Goal: Task Accomplishment & Management: Complete application form

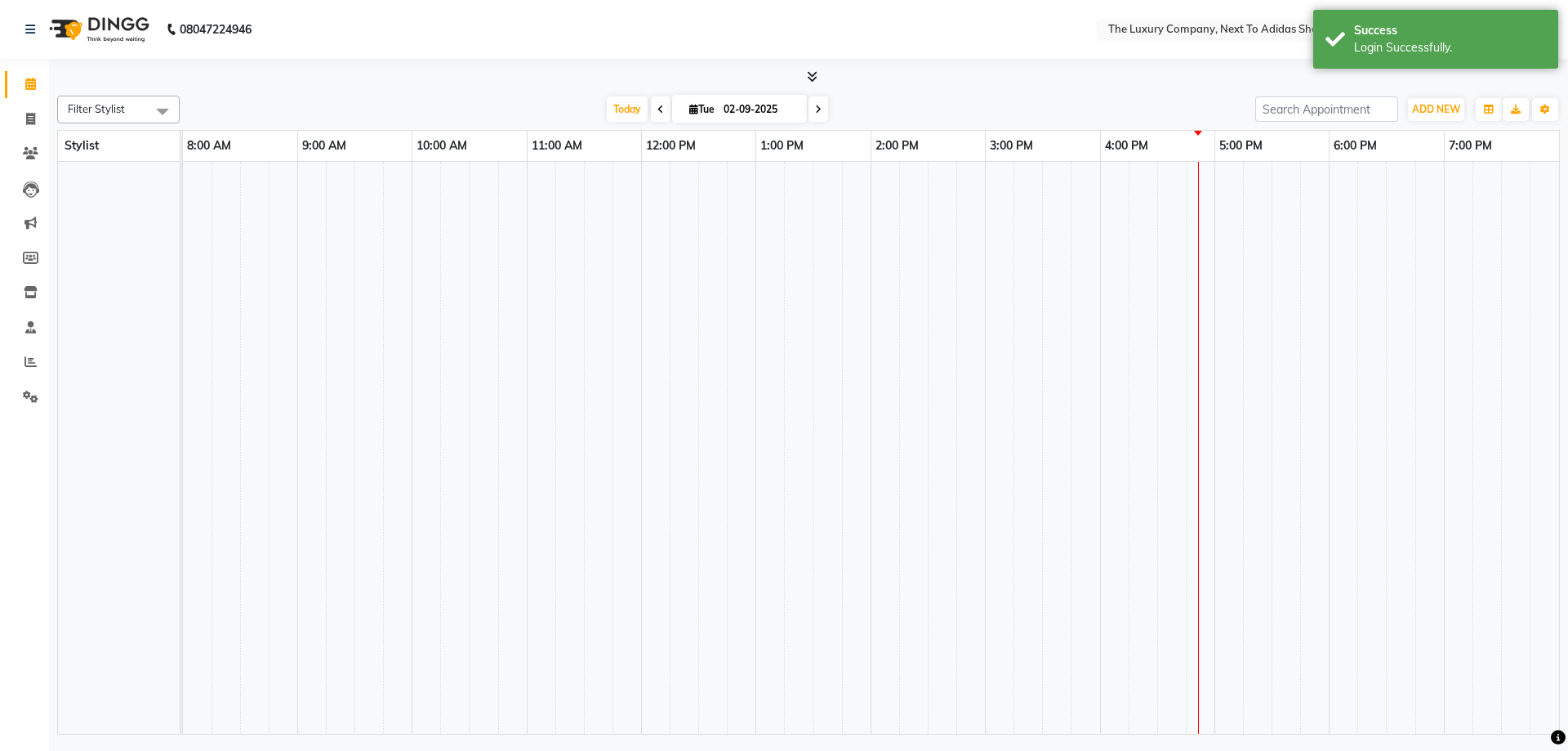
select select "en"
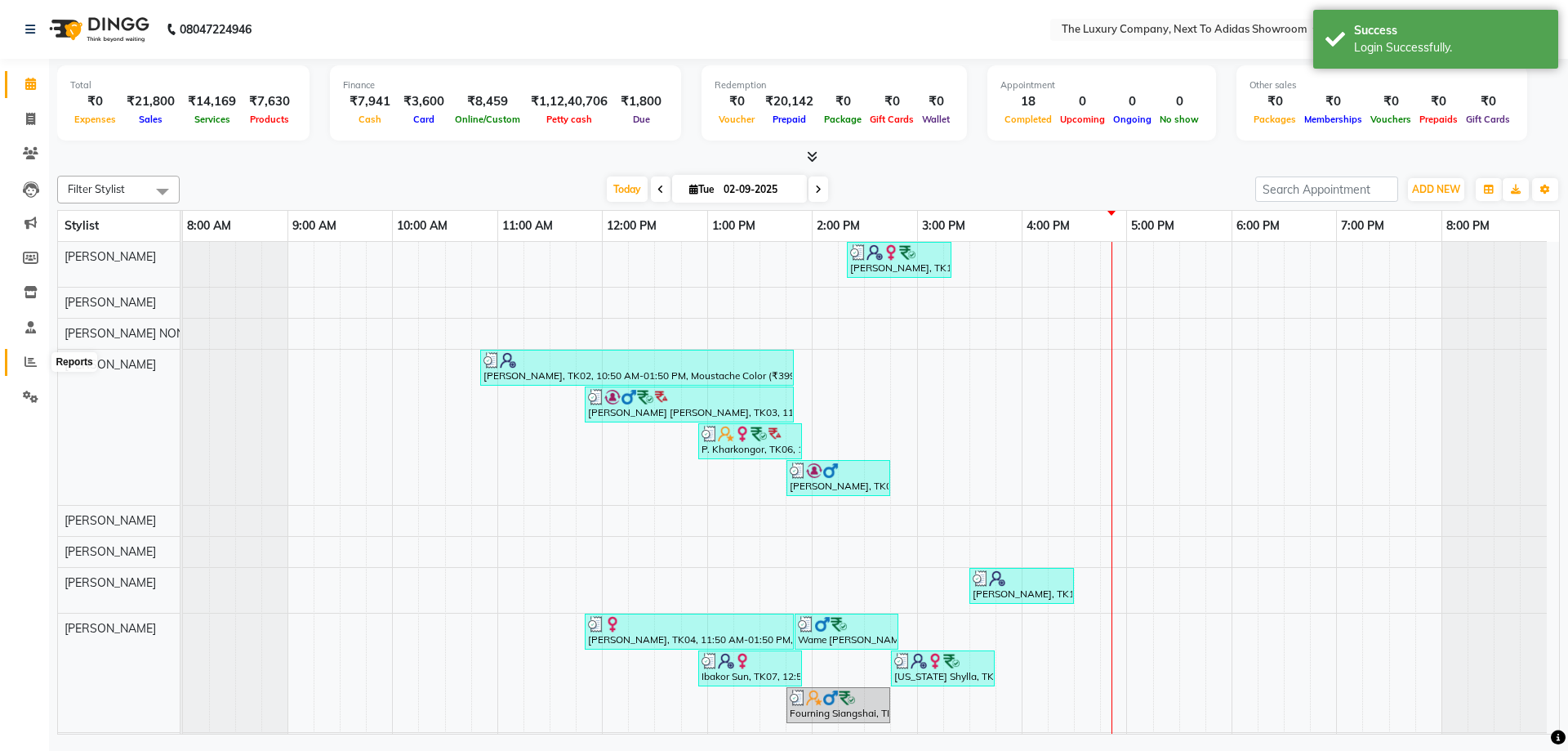
click at [25, 360] on icon at bounding box center [30, 361] width 12 height 12
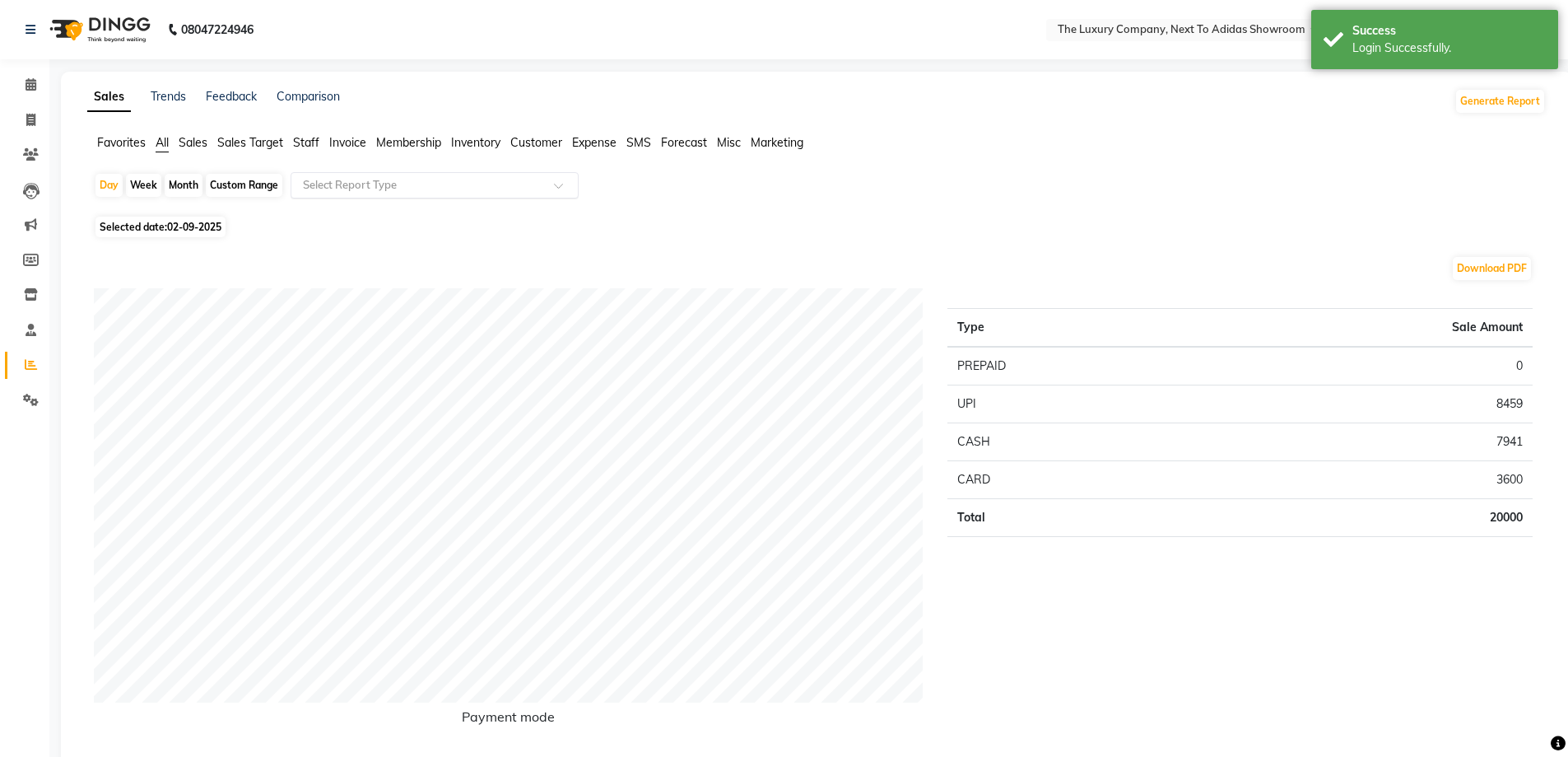
click at [360, 178] on input "text" at bounding box center [418, 185] width 237 height 16
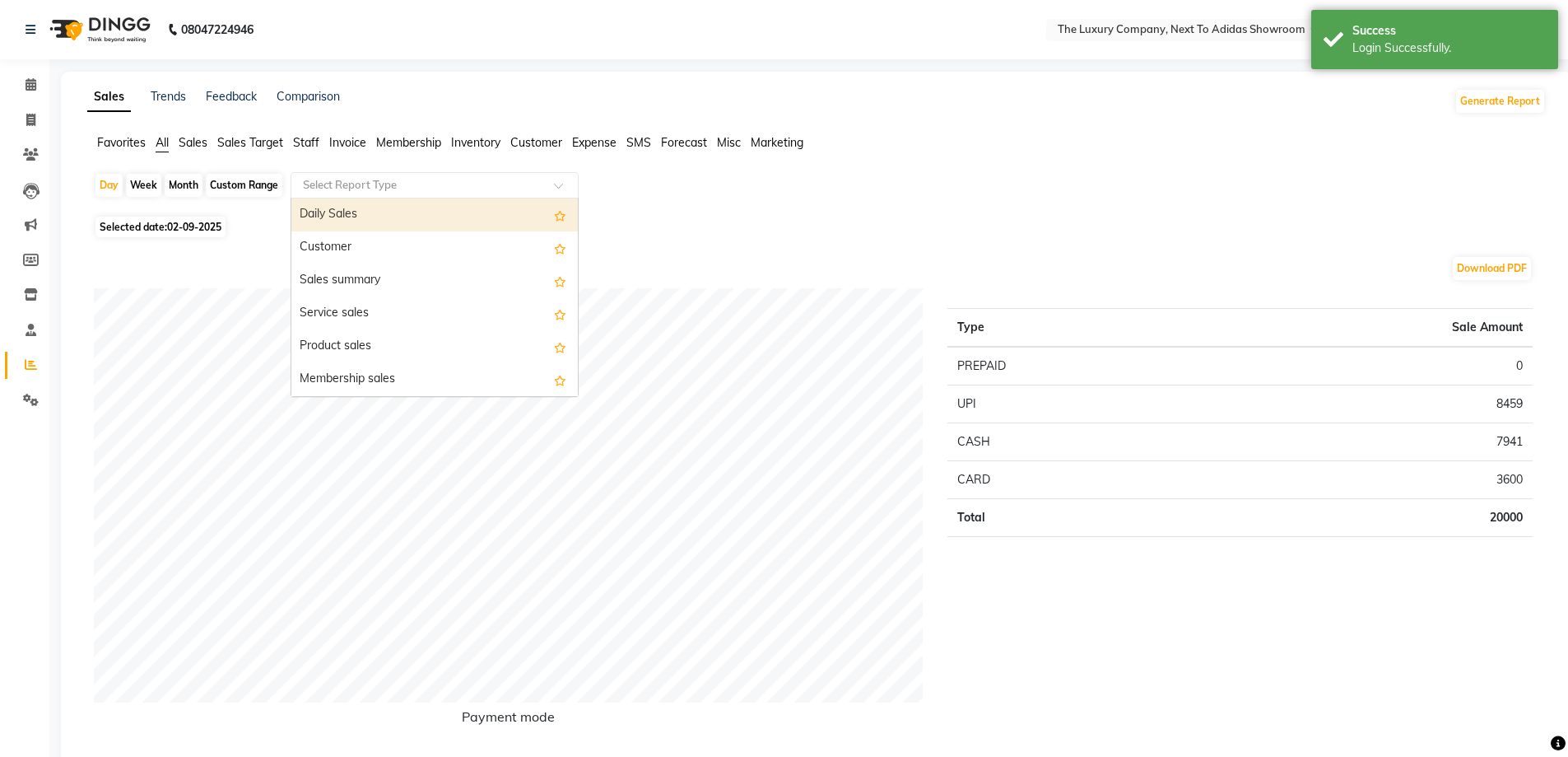
click at [378, 205] on div "Daily Sales" at bounding box center [434, 214] width 286 height 33
select select "full_report"
select select "csv"
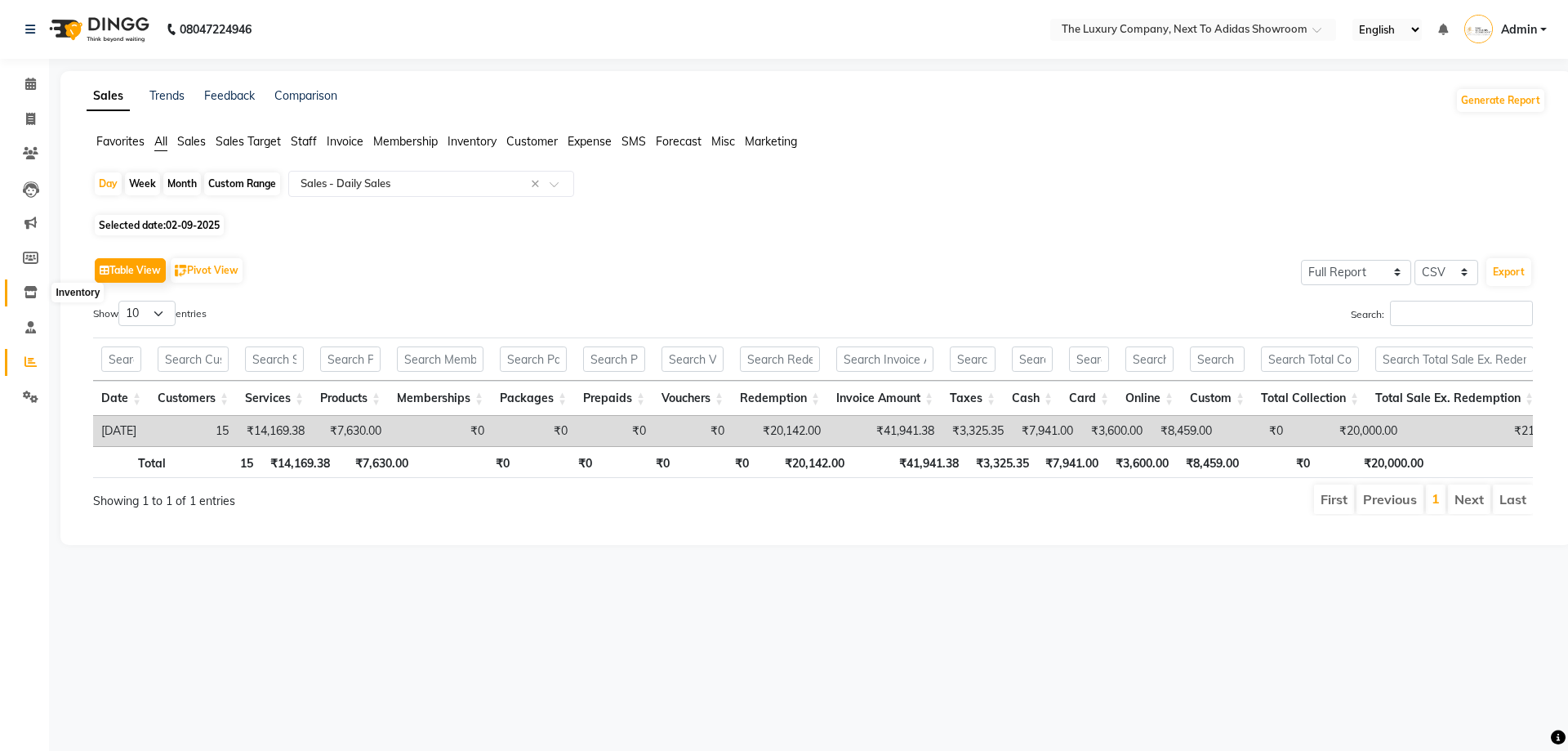
click at [26, 283] on span at bounding box center [30, 293] width 28 height 19
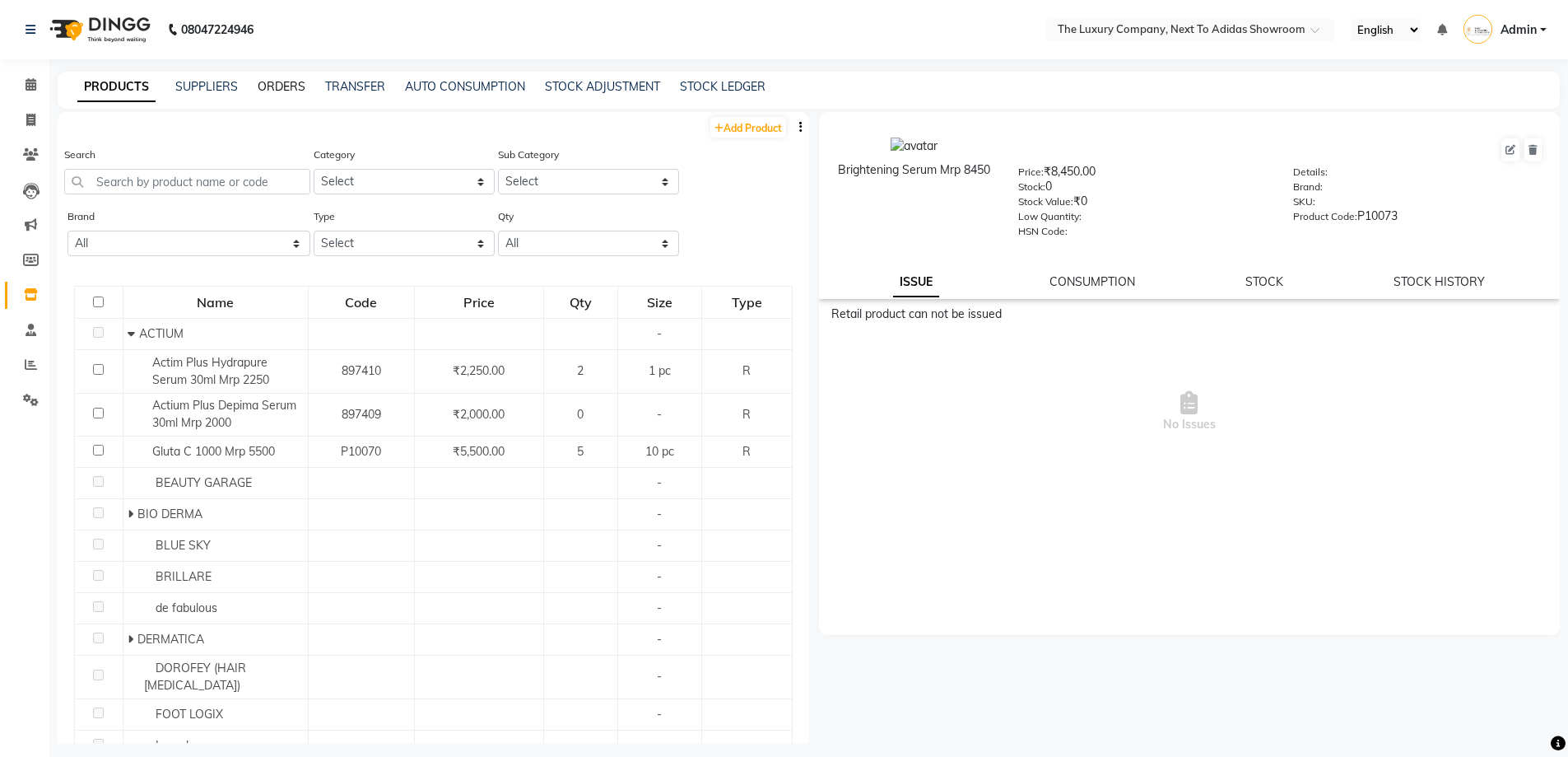
click at [268, 85] on link "ORDERS" at bounding box center [282, 86] width 47 height 15
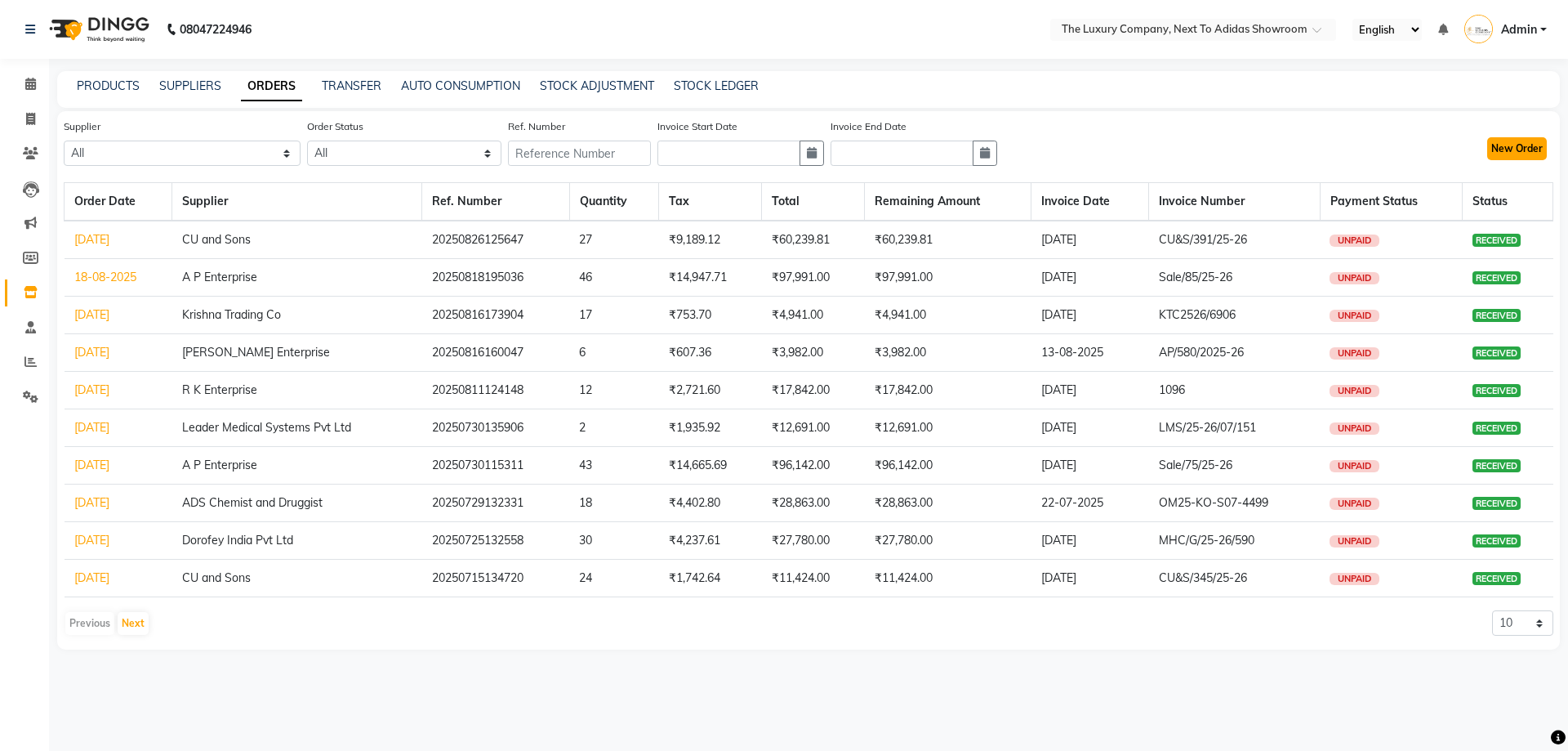
click at [1494, 157] on button "New Order" at bounding box center [1516, 149] width 59 height 23
select select "true"
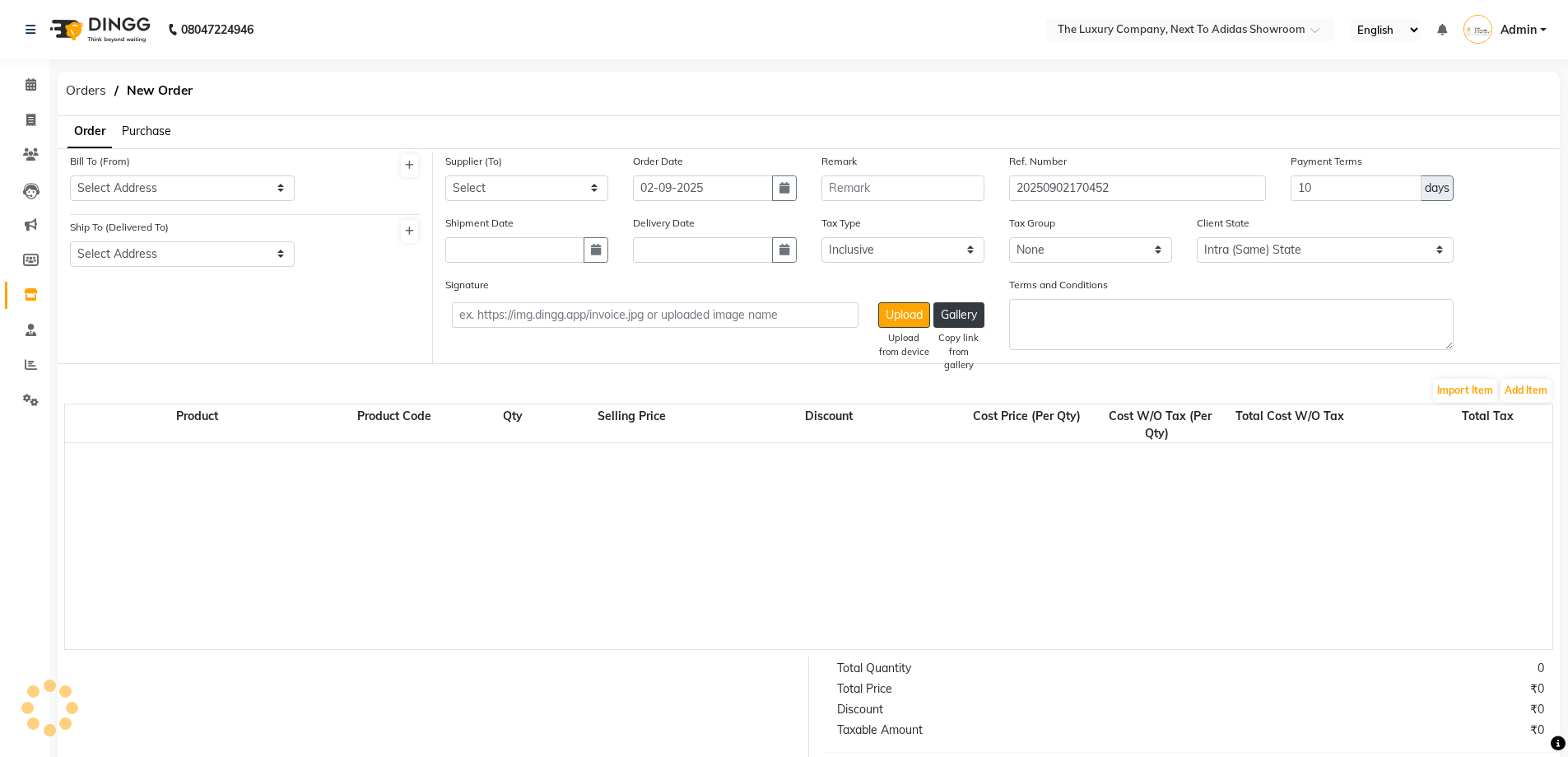
select select "2994"
click at [146, 116] on ul "Order Purchase" at bounding box center [115, 132] width 114 height 32
click at [149, 131] on span "Purchase" at bounding box center [147, 131] width 49 height 15
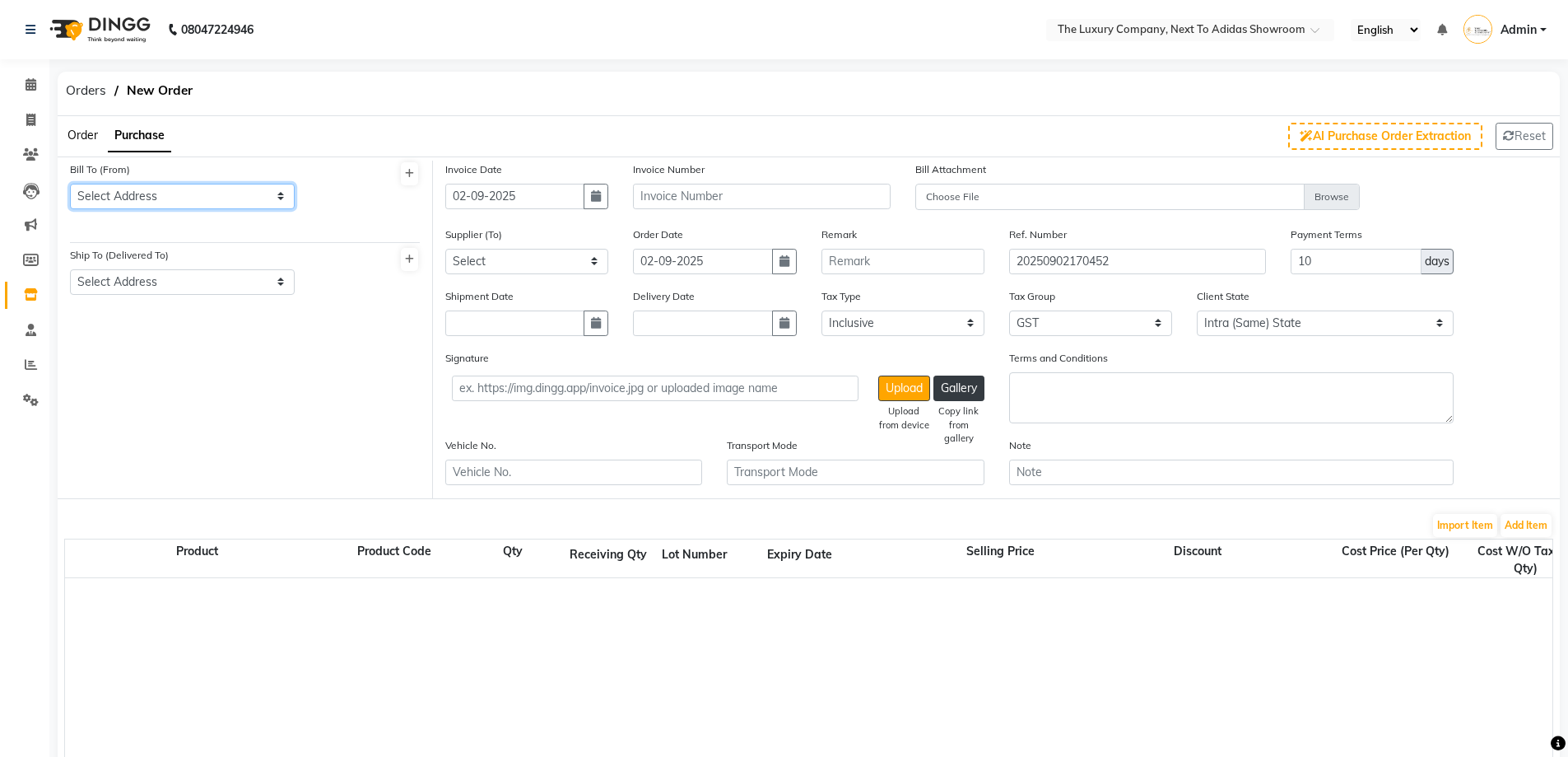
click at [166, 189] on select "Select Address THE LUXURY COMPANY" at bounding box center [182, 196] width 225 height 26
select select "1156"
click at [70, 184] on select "Select Address THE LUXURY COMPANY" at bounding box center [182, 196] width 225 height 26
drag, startPoint x: 193, startPoint y: 283, endPoint x: 197, endPoint y: 294, distance: 11.7
click at [193, 283] on select "Select Address THE LUXURY COMPANY" at bounding box center [182, 282] width 225 height 26
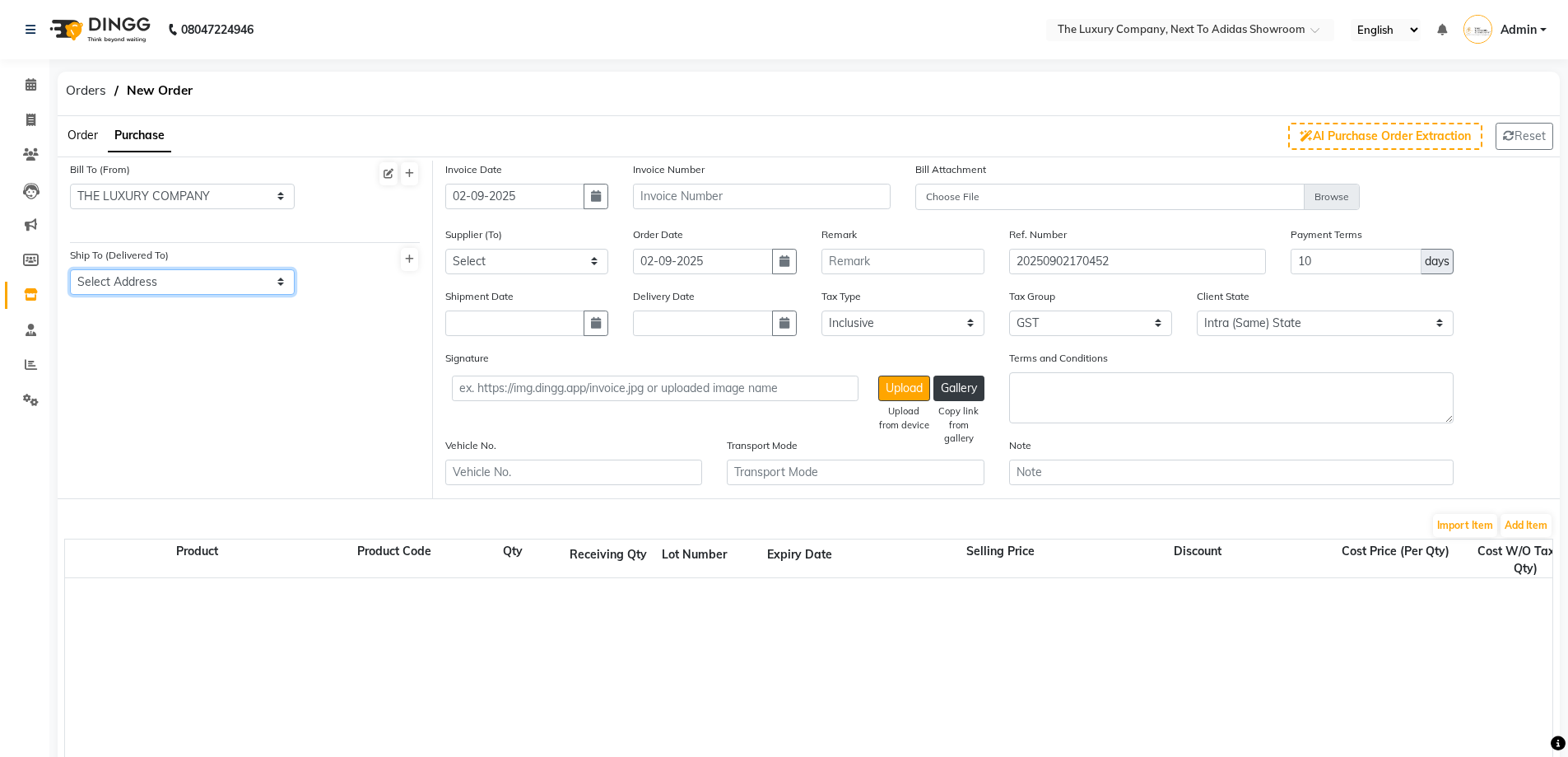
select select "1157"
click at [70, 269] on select "Select Address THE LUXURY COMPANY" at bounding box center [182, 282] width 225 height 26
click at [533, 202] on input "02-09-2025" at bounding box center [515, 196] width 139 height 26
select select "9"
select select "2025"
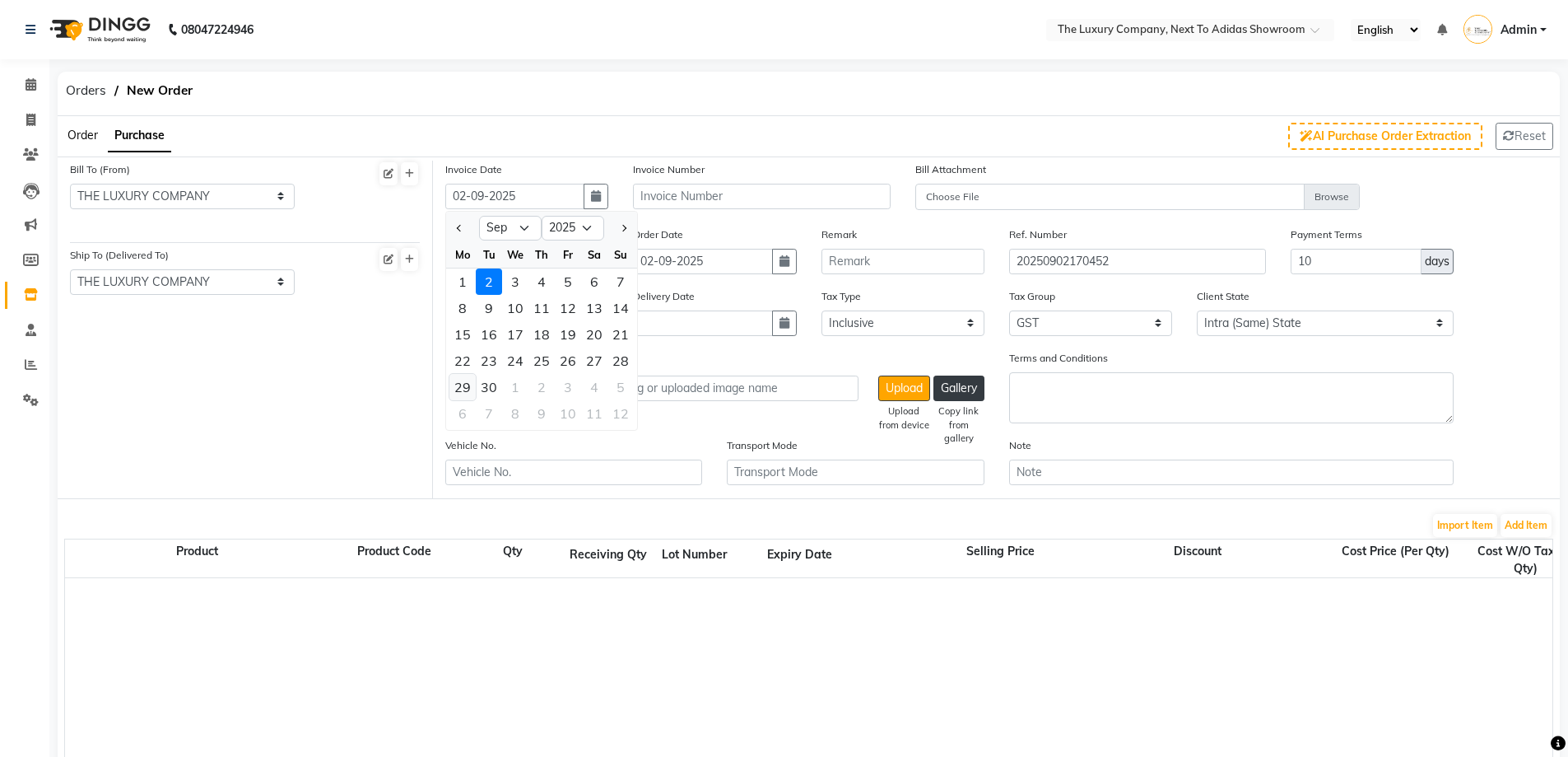
click at [460, 389] on div "29" at bounding box center [463, 387] width 27 height 27
type input "[DATE]"
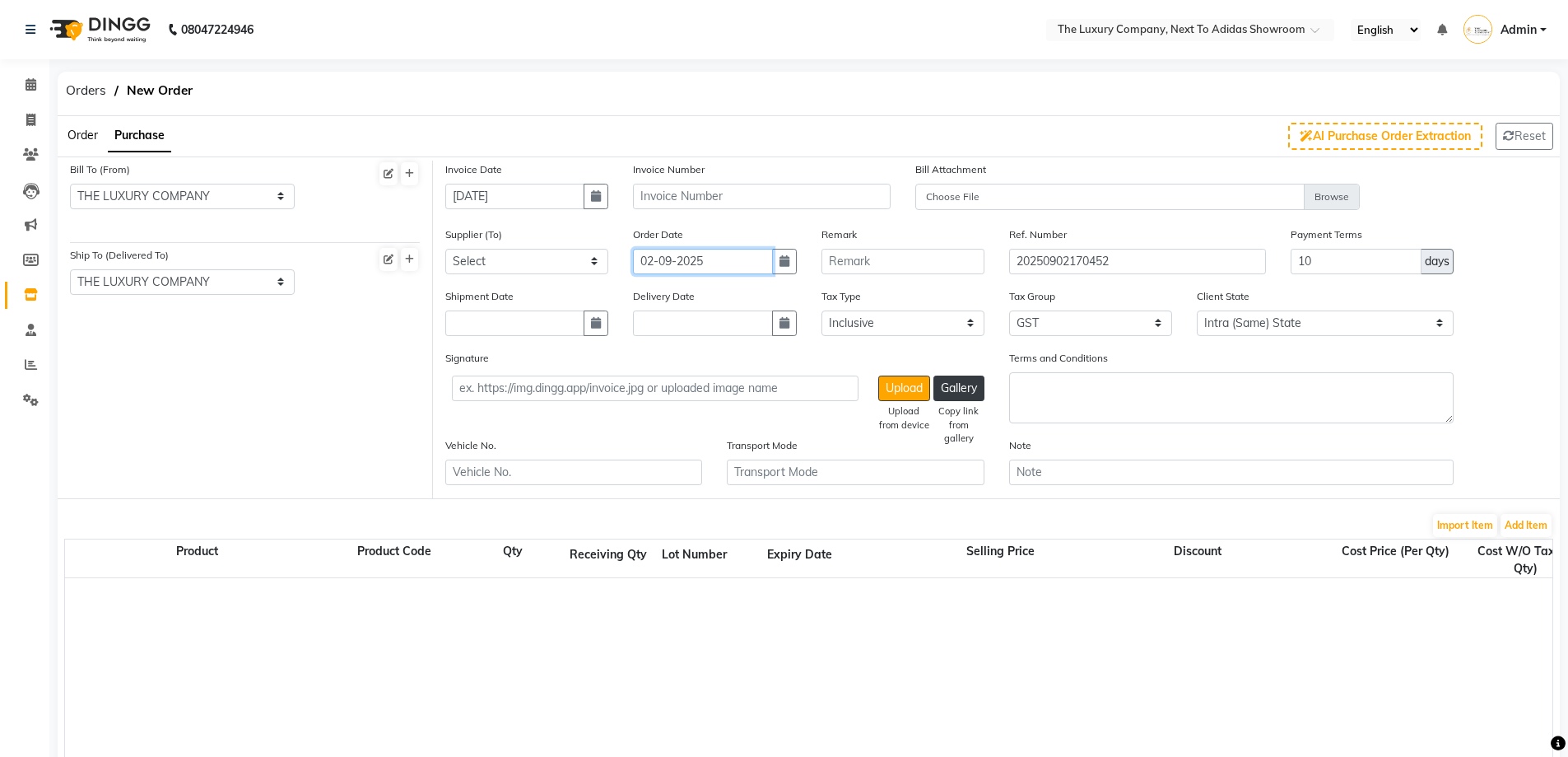
click at [674, 263] on input "02-09-2025" at bounding box center [702, 261] width 139 height 26
select select "9"
select select "2025"
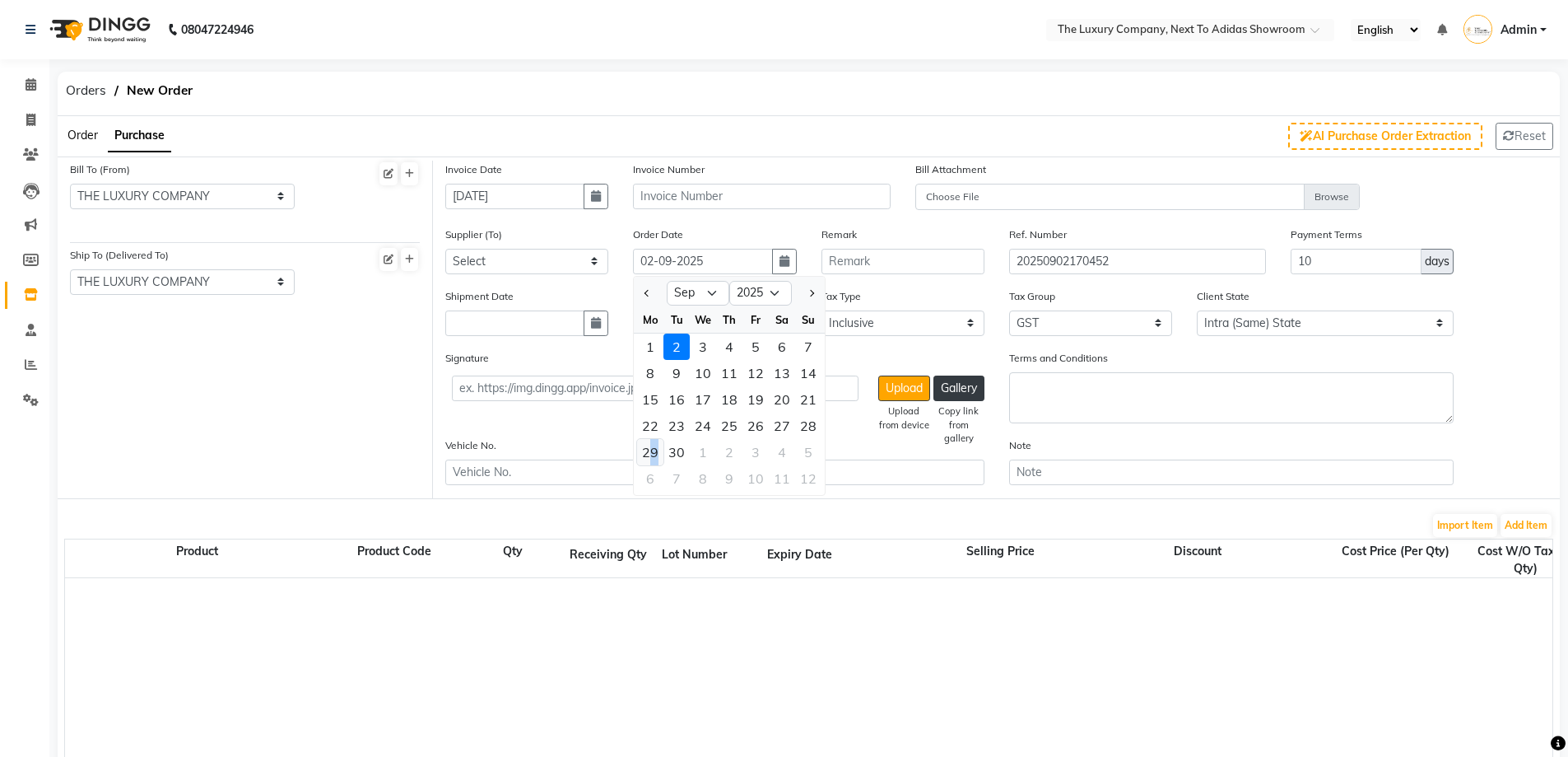
click at [654, 453] on div "29" at bounding box center [650, 452] width 27 height 27
type input "[DATE]"
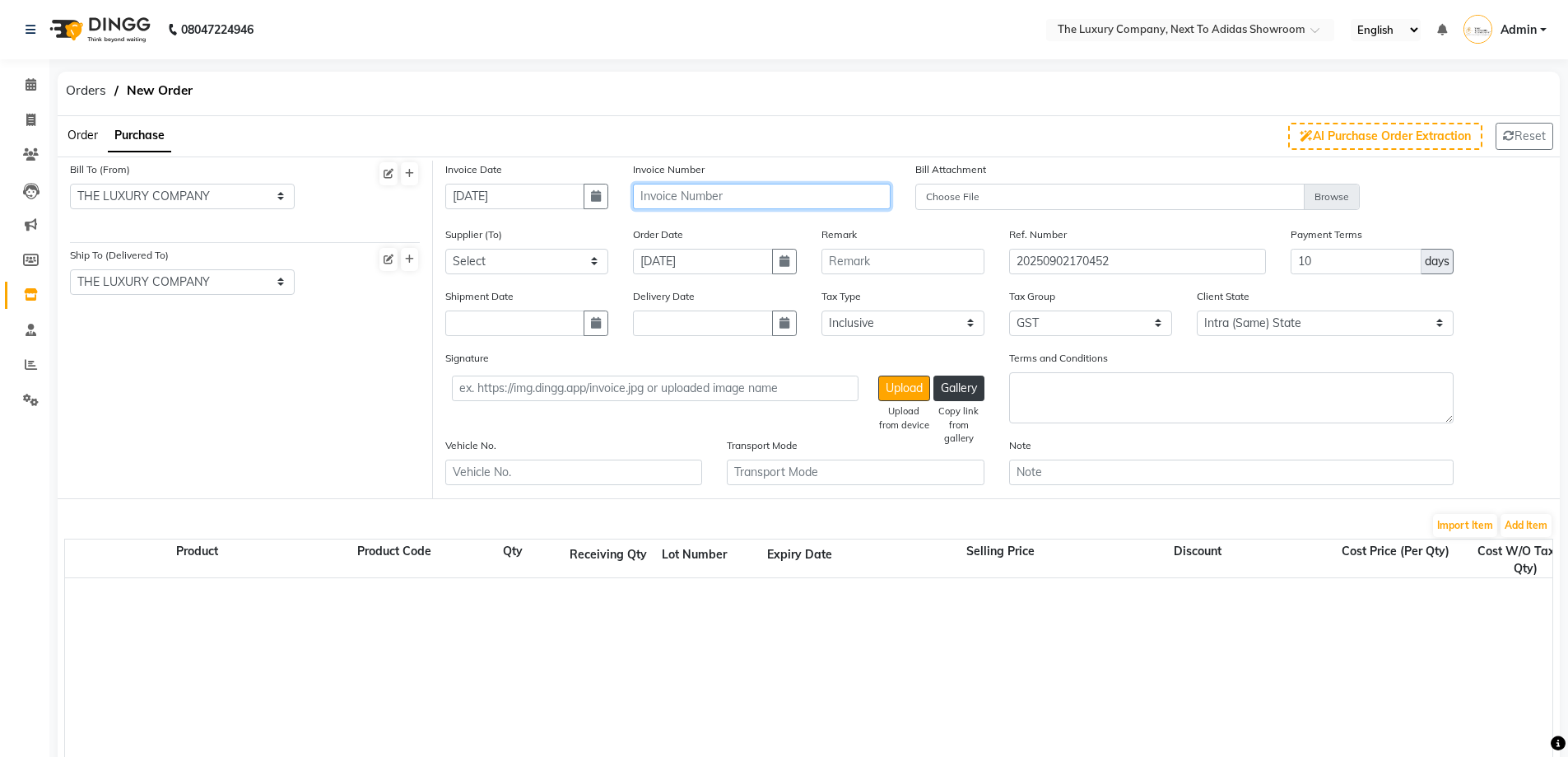
click at [736, 192] on input "text" at bounding box center [761, 196] width 257 height 26
type input "k"
type input "KTC2526/7833"
click at [1471, 532] on button "Import Item" at bounding box center [1466, 526] width 64 height 23
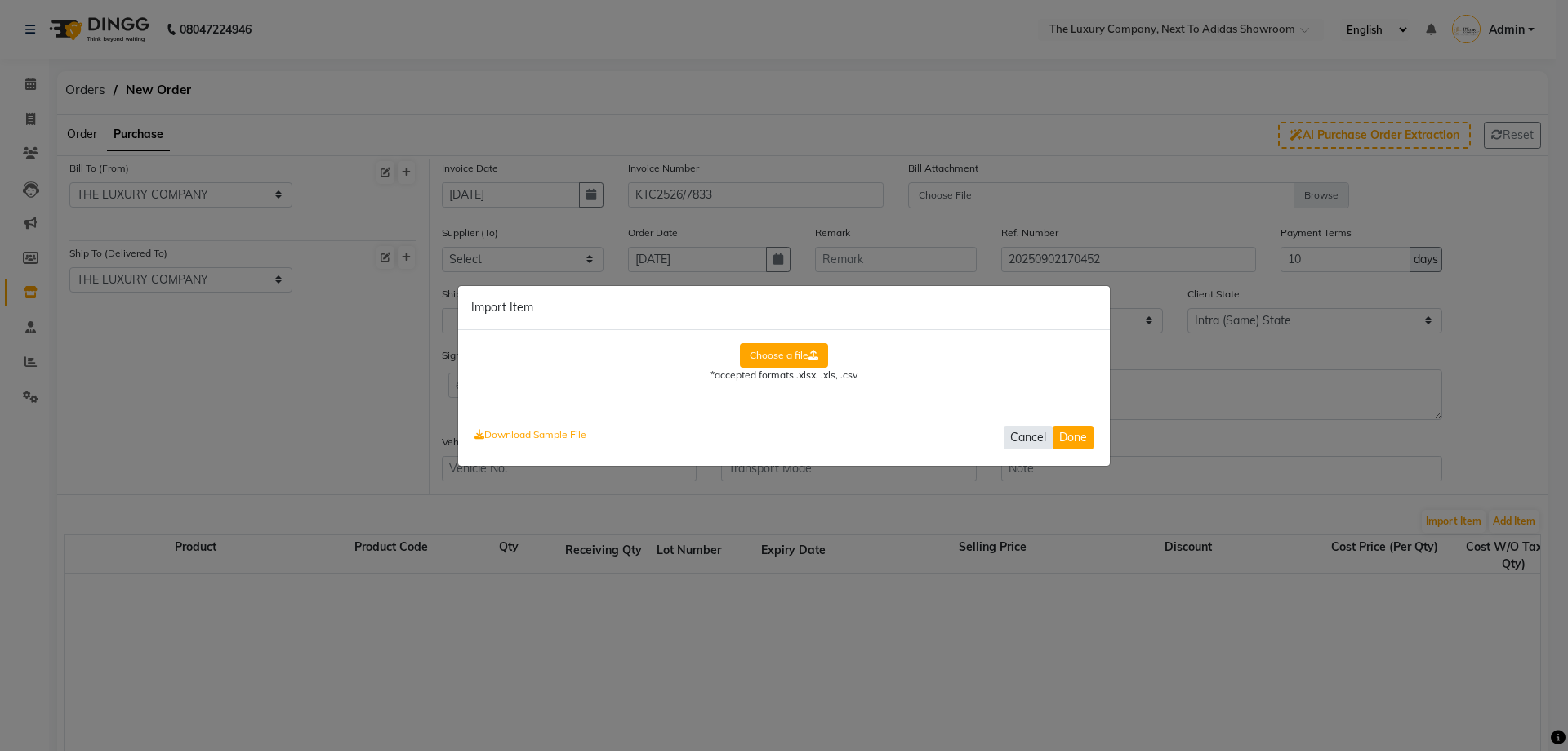
click at [1029, 440] on button "Cancel" at bounding box center [1028, 437] width 49 height 24
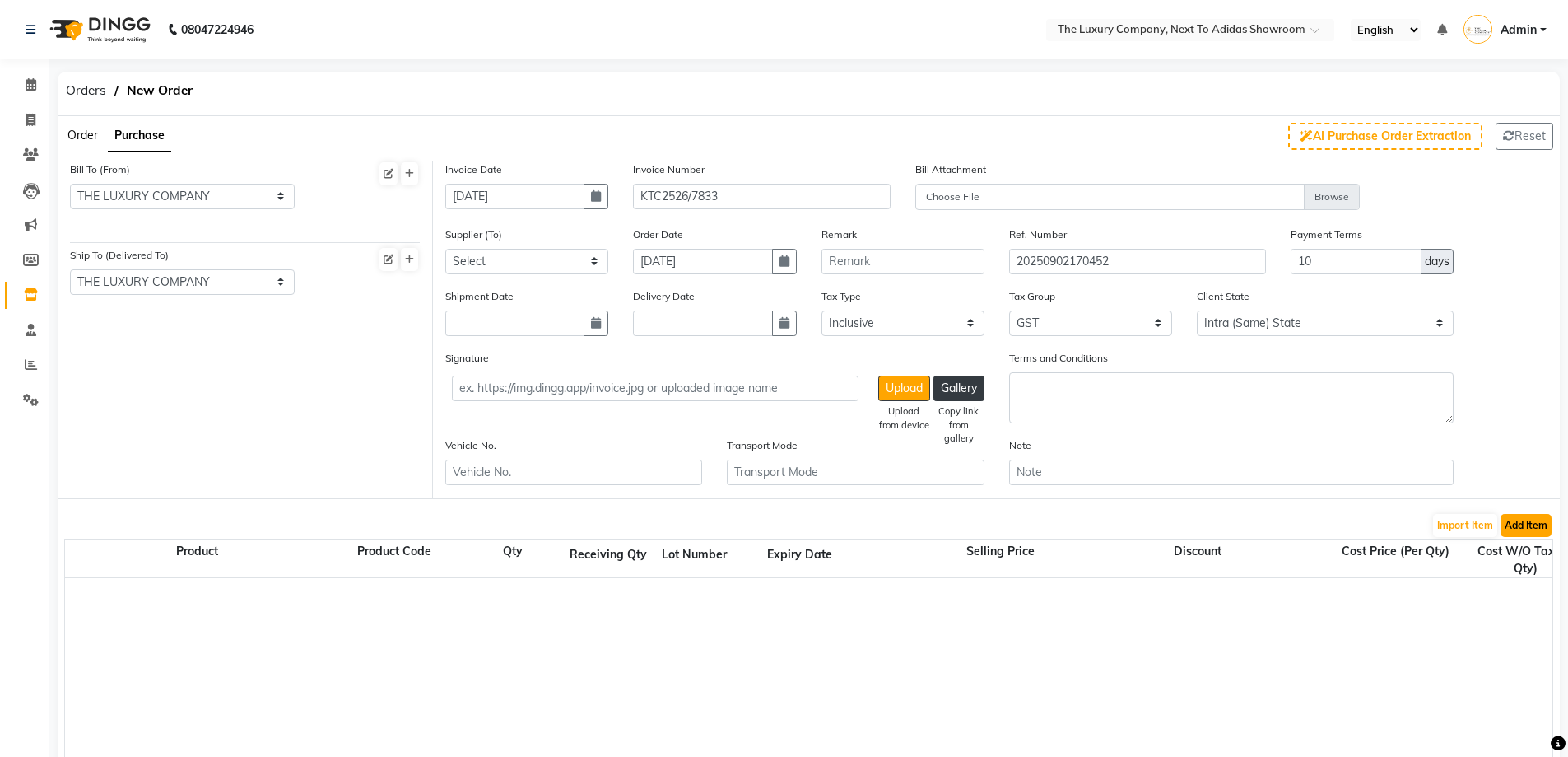
click at [1528, 527] on button "Add Item" at bounding box center [1526, 526] width 51 height 23
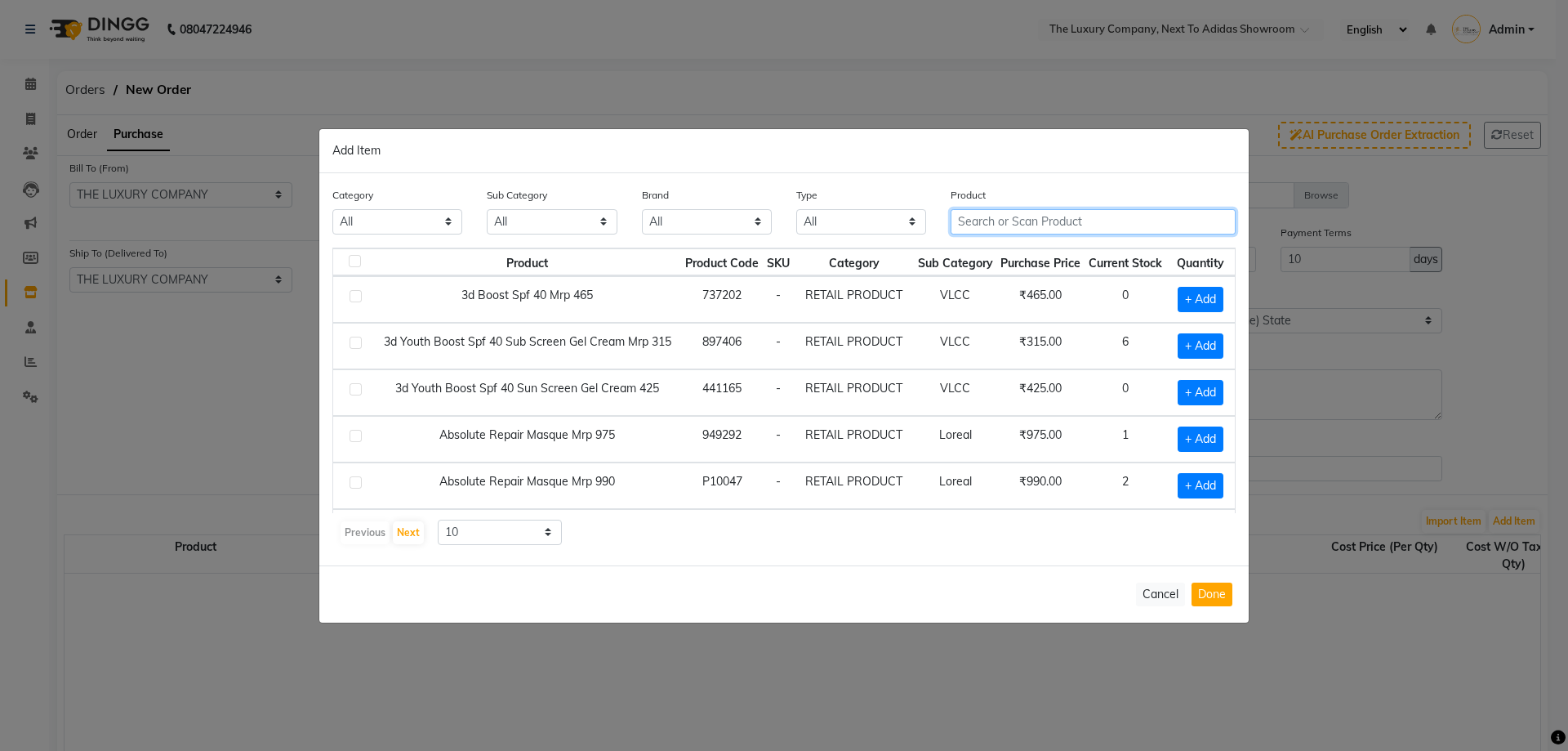
click at [1012, 221] on input "text" at bounding box center [1093, 221] width 285 height 25
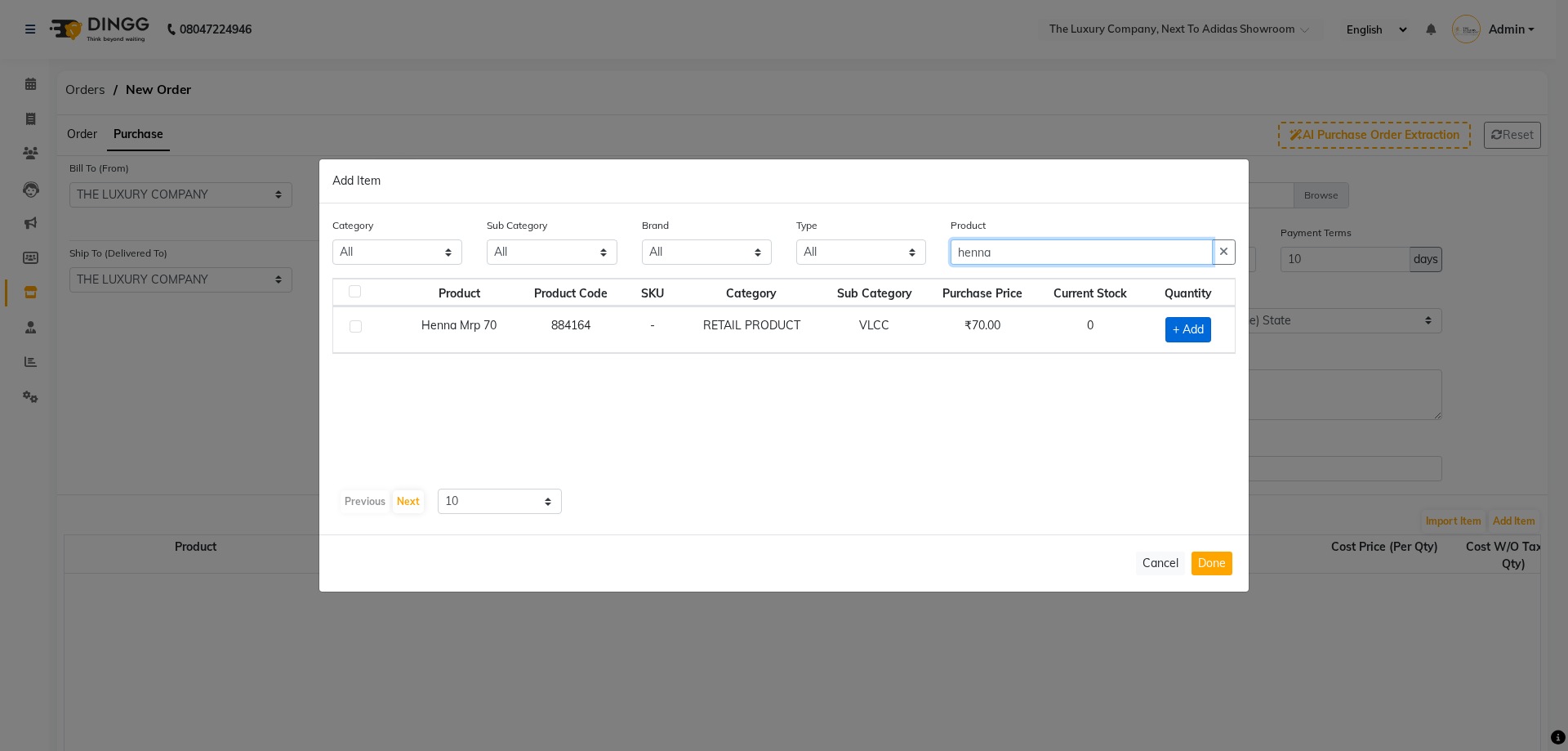
type input "henna"
click at [1193, 326] on span "+ Add" at bounding box center [1188, 329] width 46 height 25
checkbox input "true"
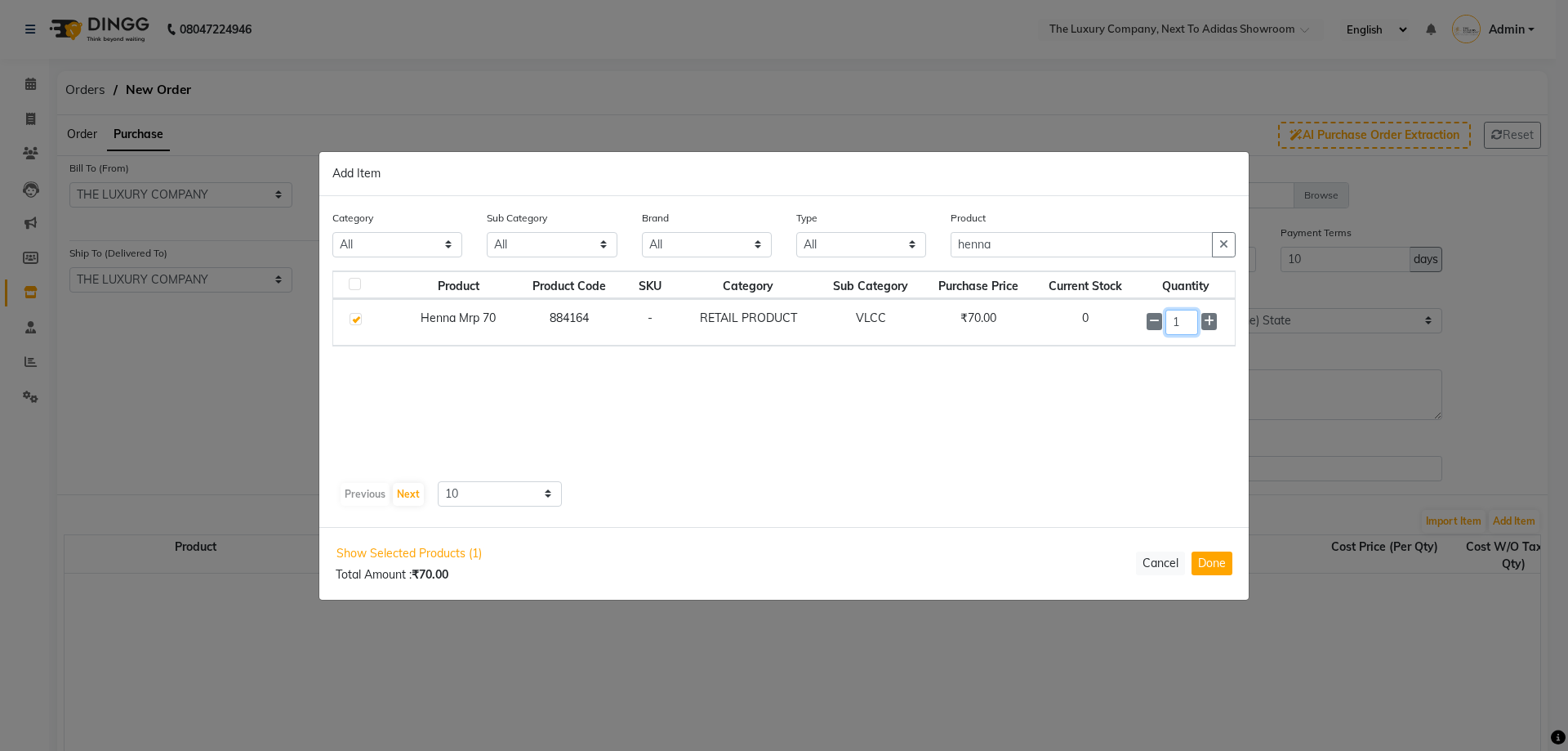
drag, startPoint x: 1184, startPoint y: 327, endPoint x: 1120, endPoint y: 313, distance: 65.5
click at [1120, 313] on tr "Henna Mrp 70 884164 - RETAIL PRODUCT VLCC ₹70.00 0 1" at bounding box center [784, 323] width 902 height 47
type input "24"
click at [1219, 563] on button "Done" at bounding box center [1212, 563] width 40 height 24
select select "2994"
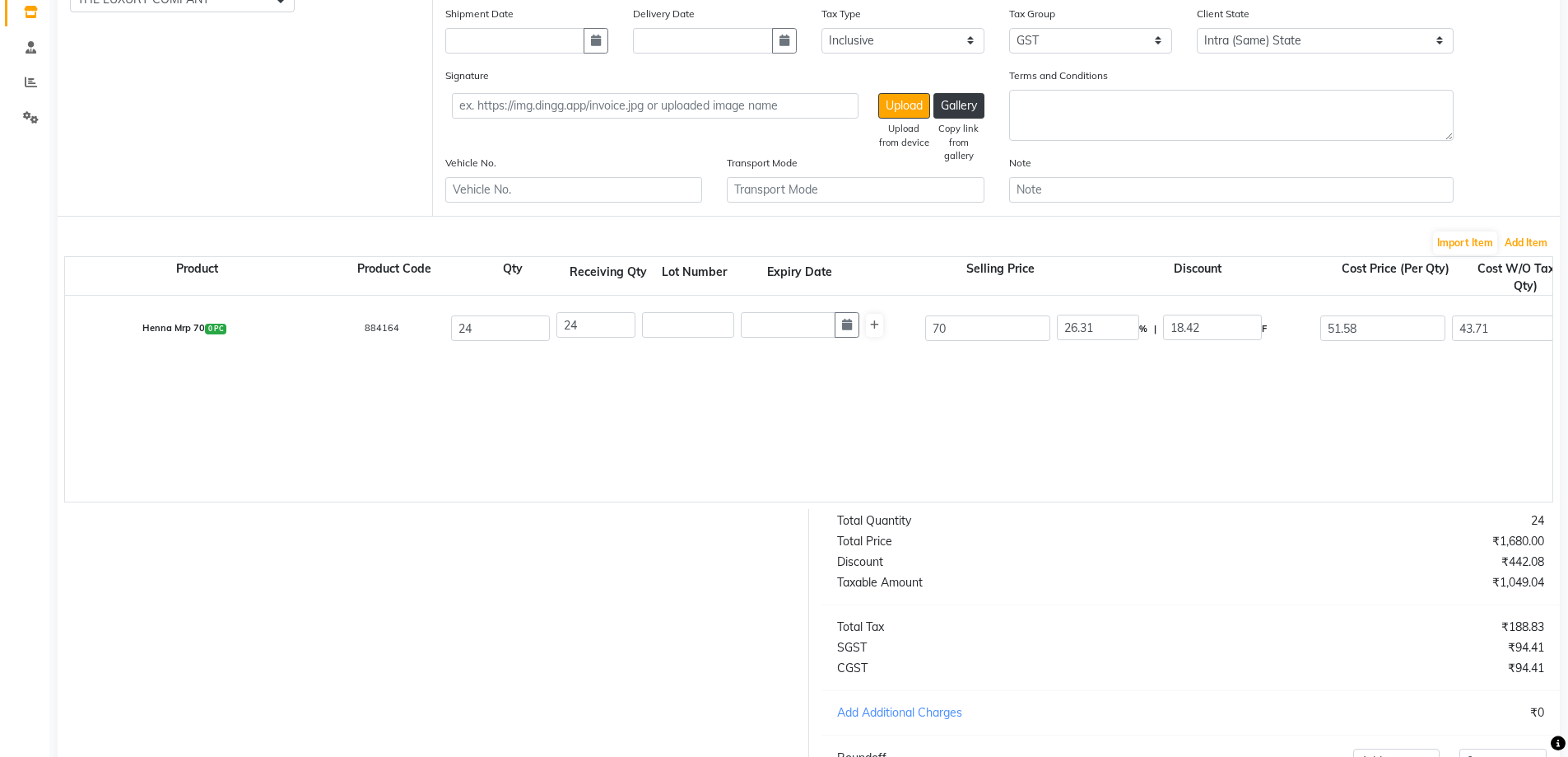
scroll to position [412, 0]
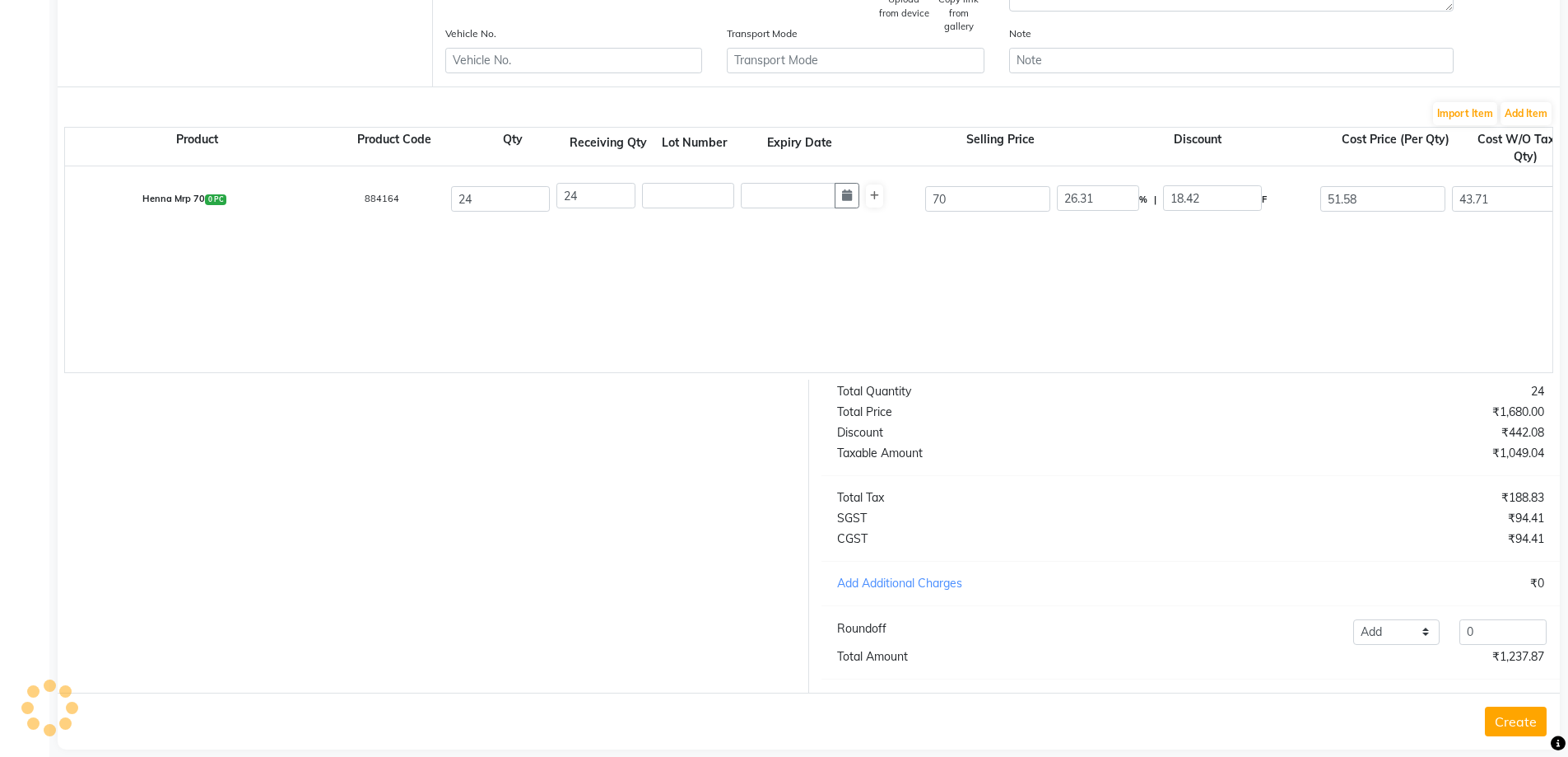
click at [1148, 323] on div "Henna Mrp 70 0 PC 884164 24 24 70 26.31 % | 18.42 F 51.58 43.71 1049.04 None GS…" at bounding box center [1553, 268] width 2976 height 206
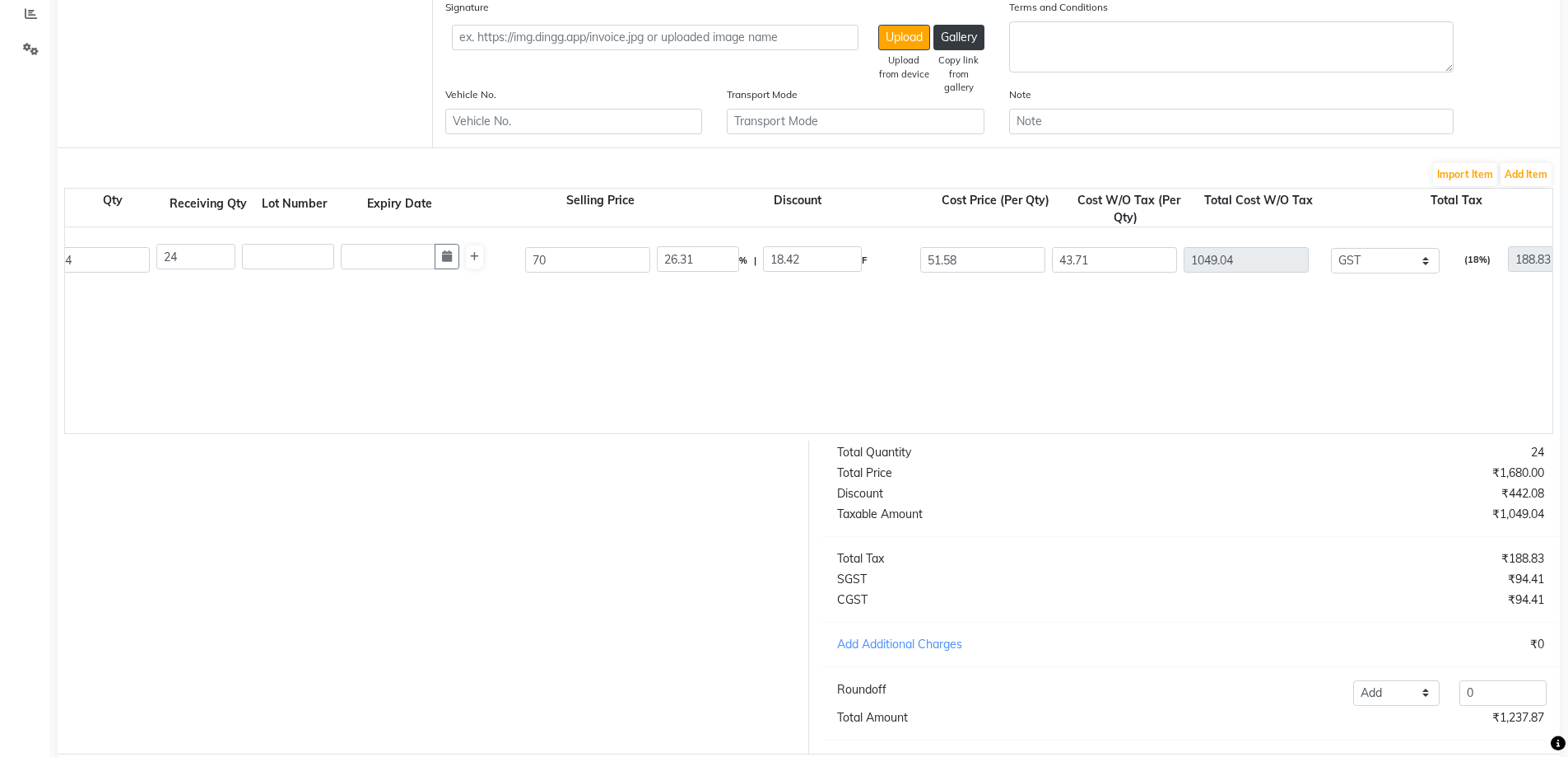
scroll to position [248, 0]
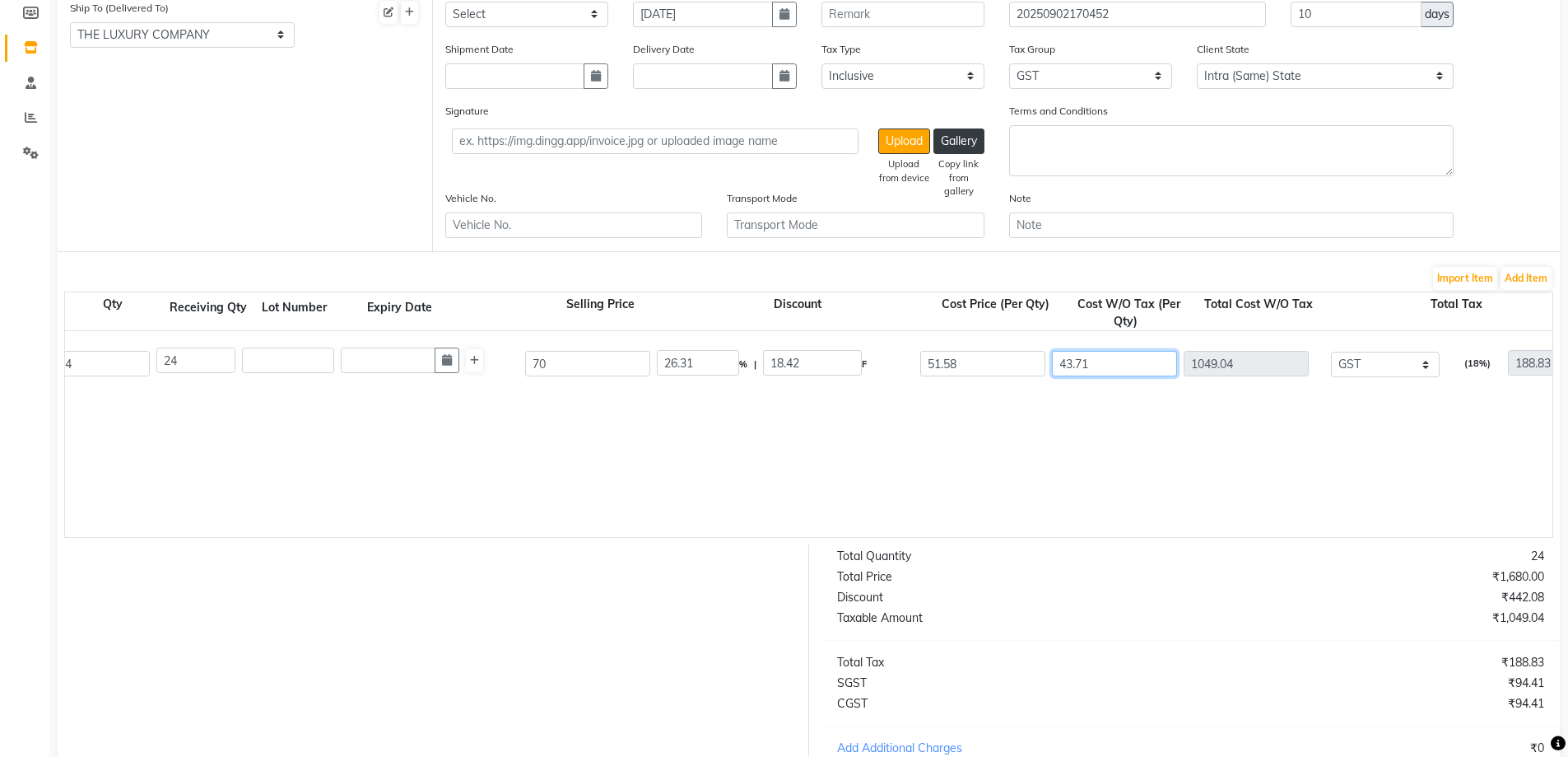
drag, startPoint x: 1122, startPoint y: 360, endPoint x: 1012, endPoint y: 360, distance: 110.0
click at [1012, 360] on div "Henna Mrp 70 0 PC 884164 24 24 70 26.31 % | 18.42 F 51.58 43.71 1049.04 None GS…" at bounding box center [1153, 363] width 3000 height 65
type input "5"
type input "120"
type input "308.83"
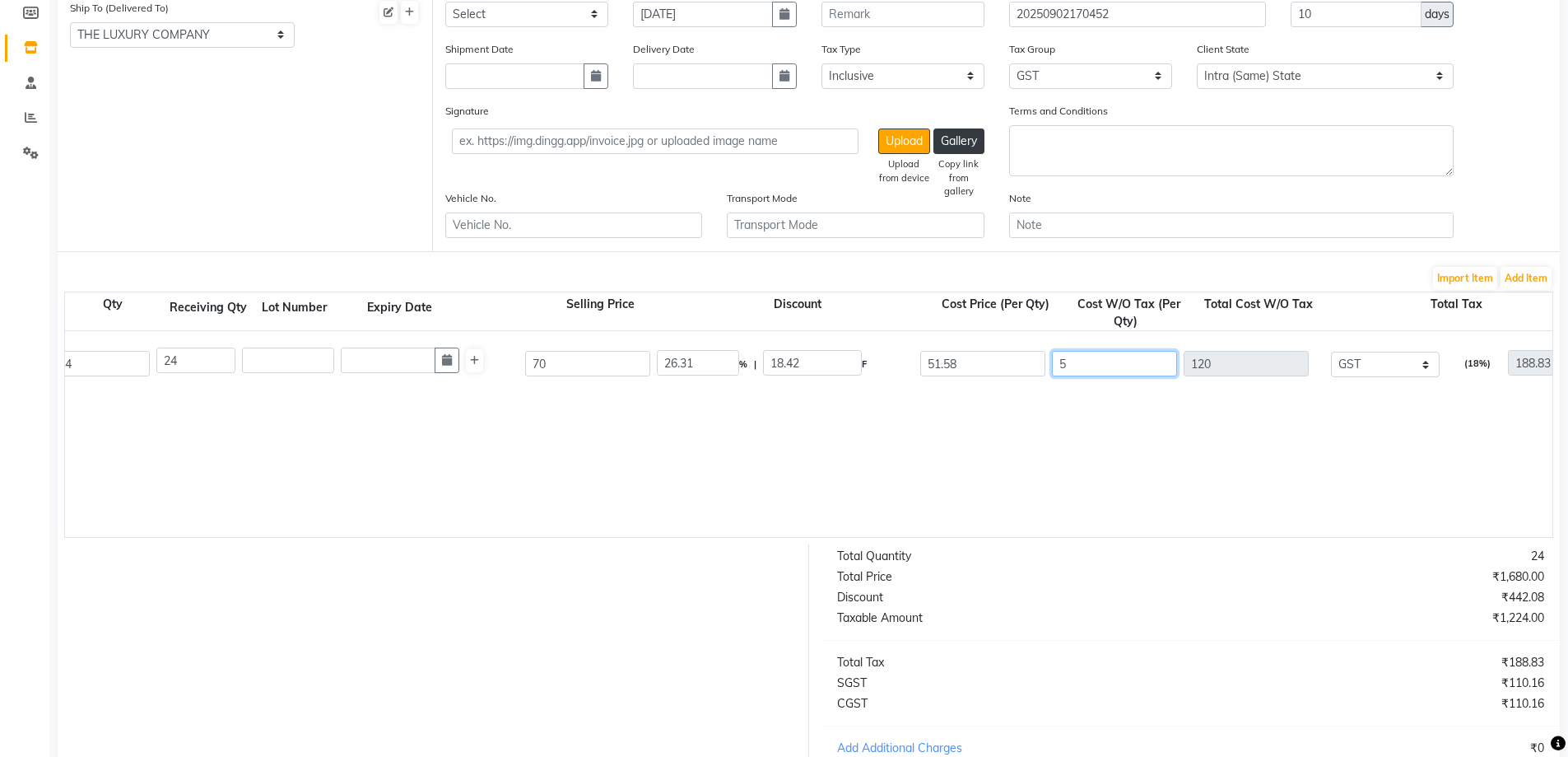
type input "51"
type input "1224"
type input "1412.83"
type input "51.5"
type input "1236"
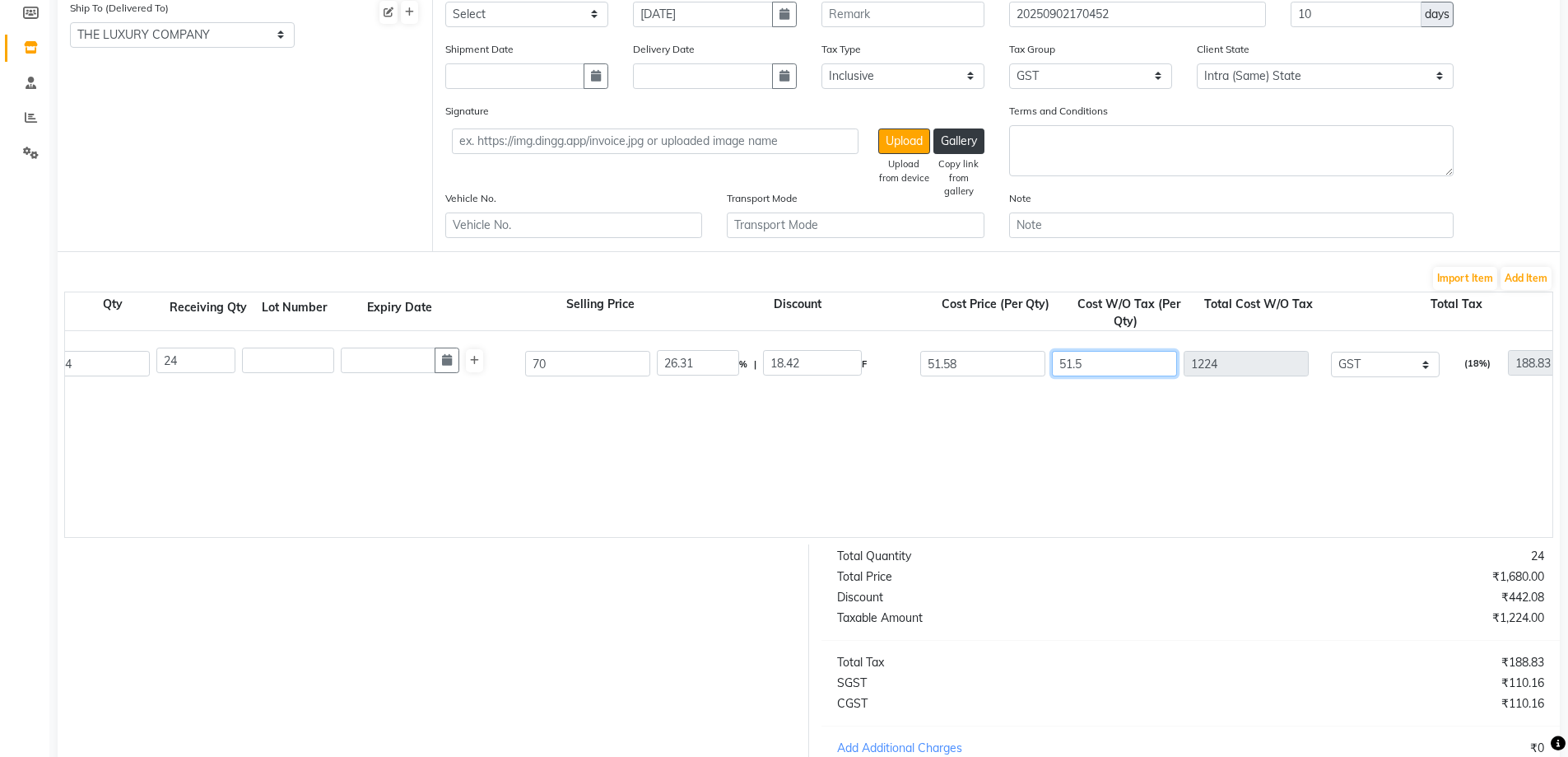
type input "1424.83"
type input "51.58"
type input "1237.92"
type input "1426.75"
type input "51.58"
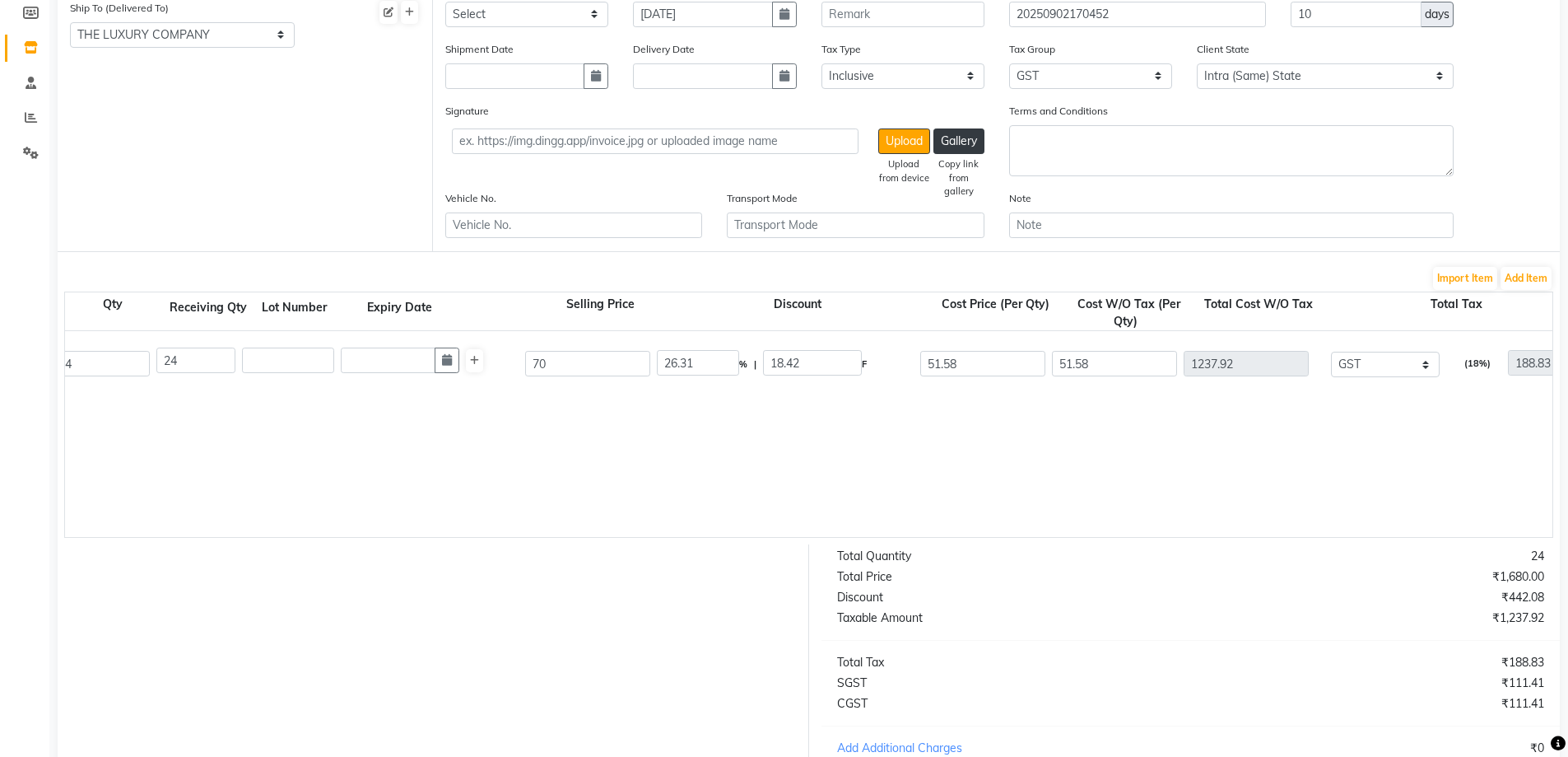
type input "13.06"
type input "9.14"
type input "60.86"
type input "222.83"
type input "1460.75"
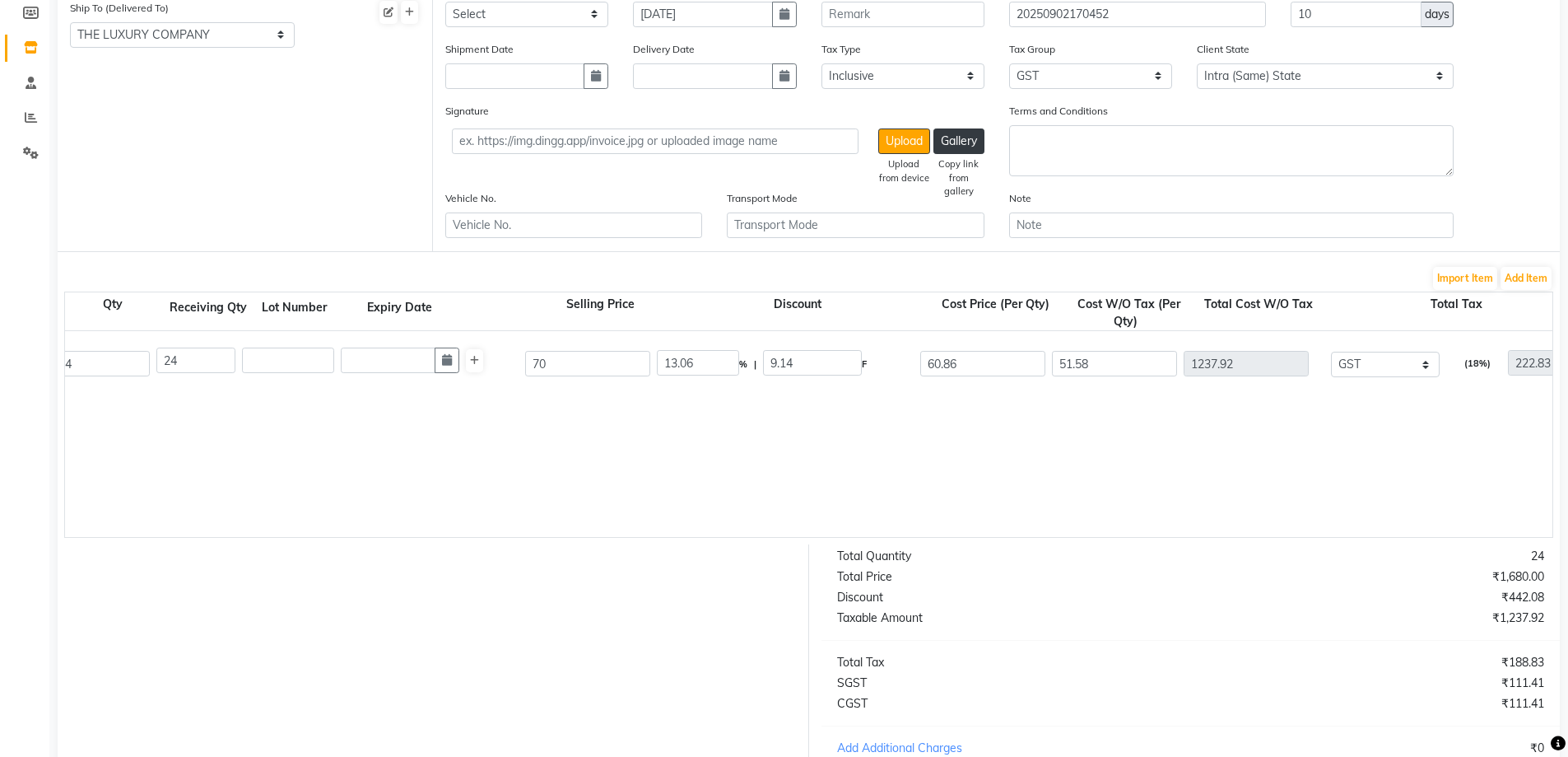
click at [1255, 488] on div "Henna Mrp 70 0 PC 884164 24 24 70 13.06 % | 9.14 F 60.86 51.58 1237.92 None GST…" at bounding box center [1153, 434] width 2976 height 206
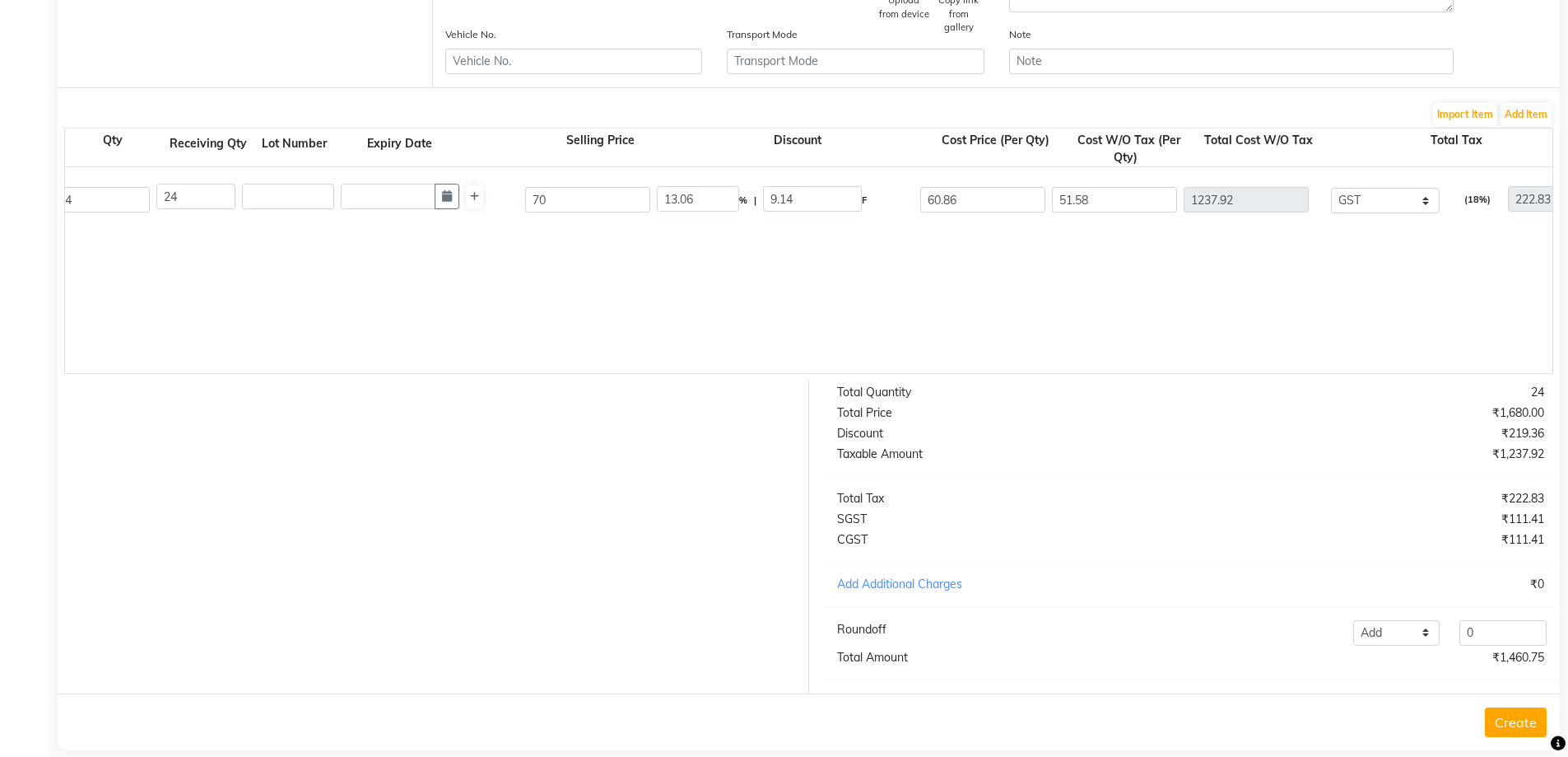
scroll to position [412, 0]
click at [1511, 644] on input "0" at bounding box center [1504, 632] width 87 height 26
type input "0.25"
click at [1352, 584] on div "Total Quantity 24 Total Price ₹1,680.00 Discount ₹219.36 Taxable Amount ₹1,237.…" at bounding box center [1192, 536] width 764 height 313
click at [1522, 731] on button "Create" at bounding box center [1516, 721] width 62 height 29
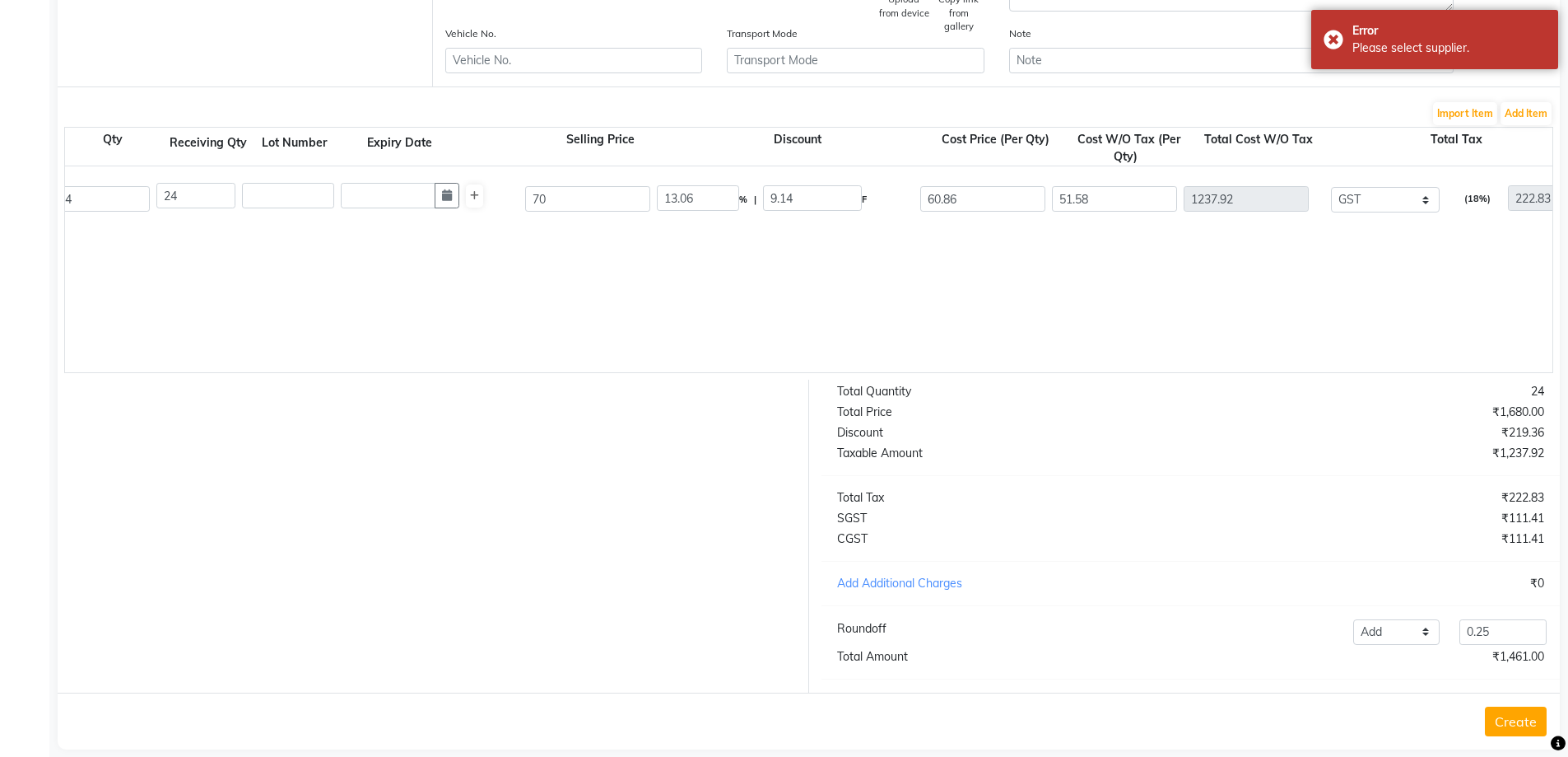
click at [580, 315] on div "Henna Mrp 70 0 PC 884164 24 24 70 13.06 % | 9.14 F 60.86 51.58 1237.92 None GST…" at bounding box center [1153, 268] width 2976 height 206
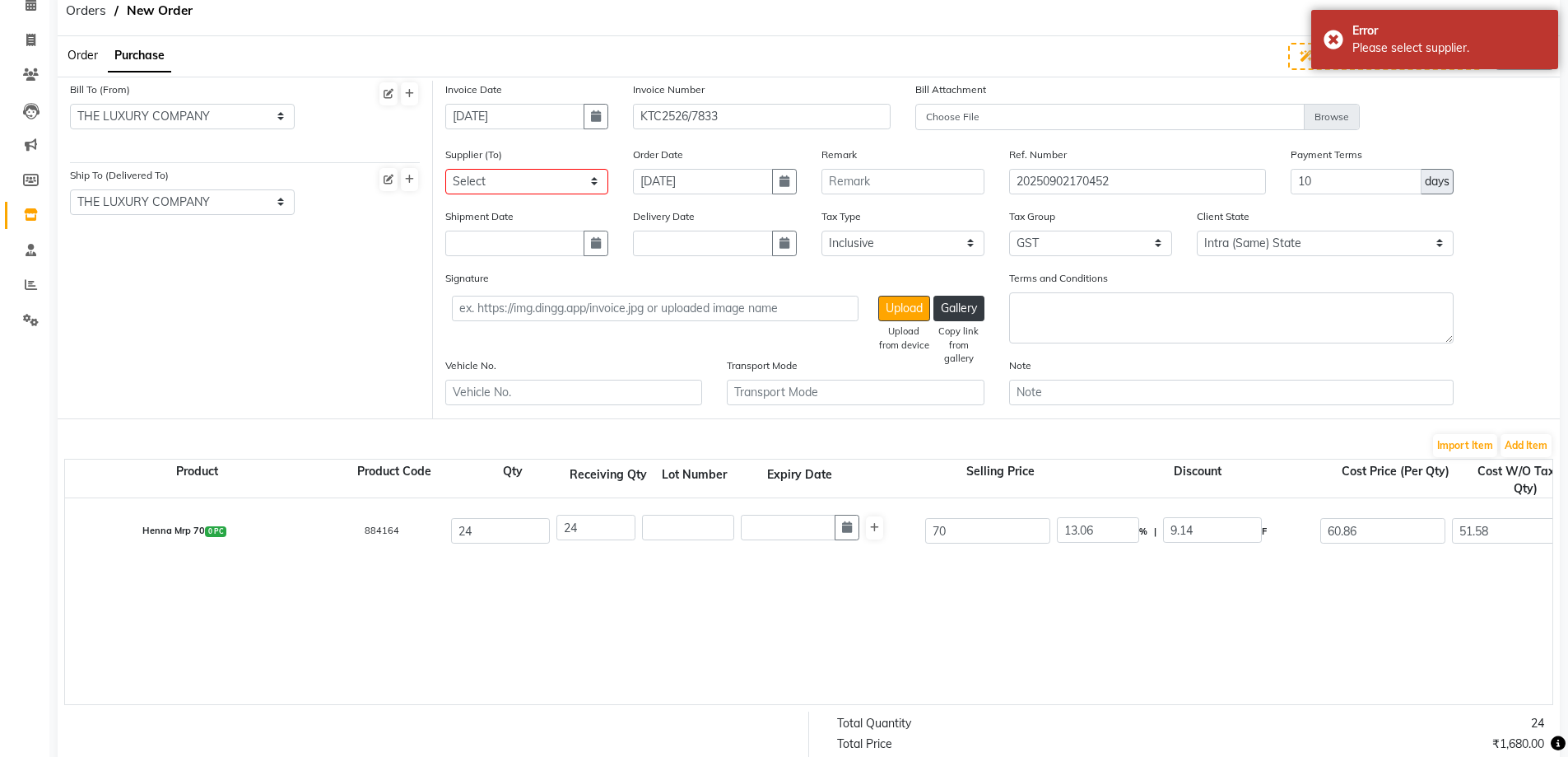
scroll to position [0, 0]
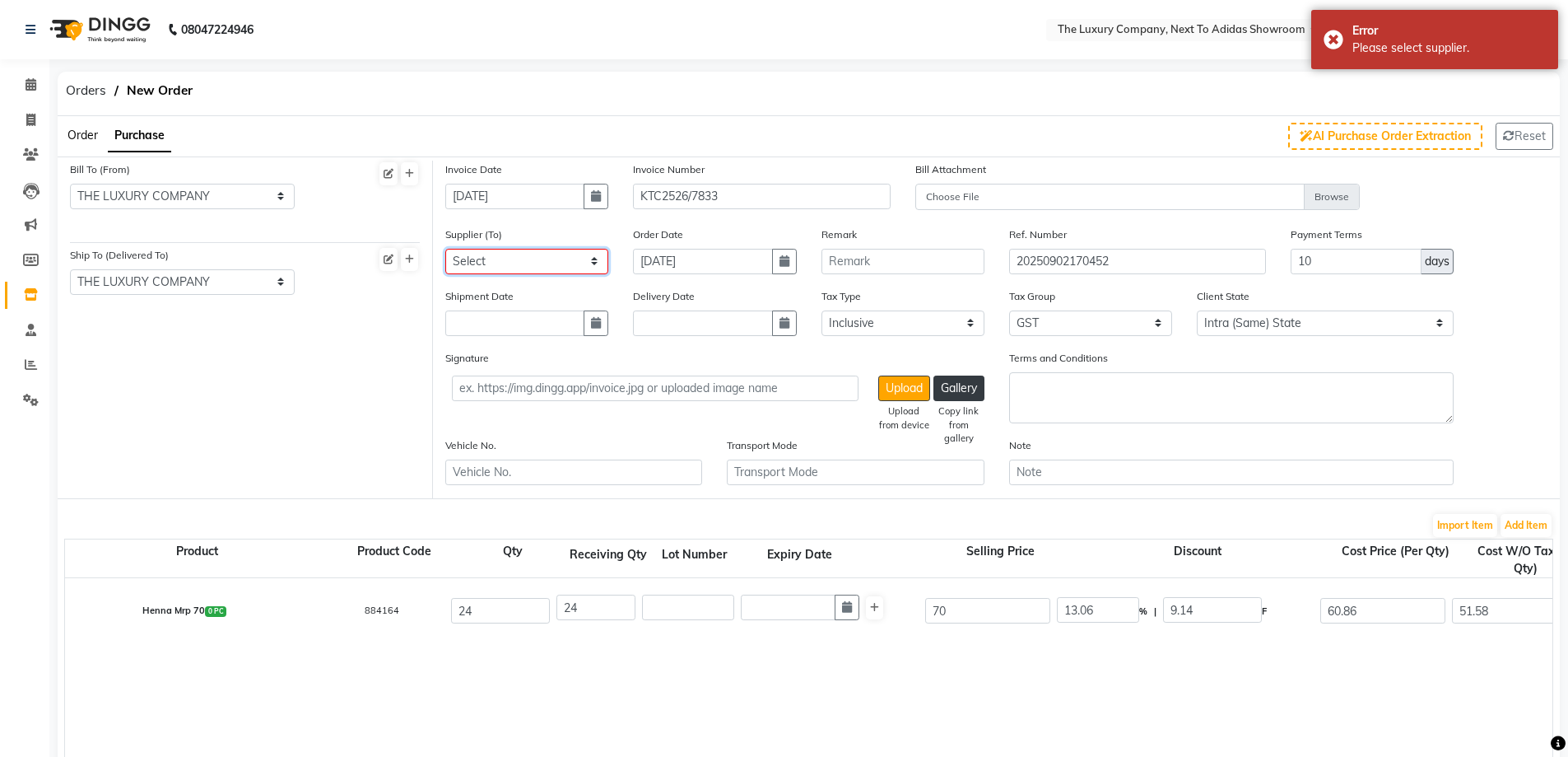
click at [579, 263] on select "Select MK EXIM INDIA PVT LTD LEUNGKIM BESO ENTERPRISES PVT LTD [PERSON_NAME] En…" at bounding box center [527, 261] width 163 height 26
select select "3453"
click at [446, 249] on select "Select MK EXIM INDIA PVT LTD LEUNGKIM BESO ENTERPRISES PVT LTD [PERSON_NAME] En…" at bounding box center [527, 261] width 163 height 26
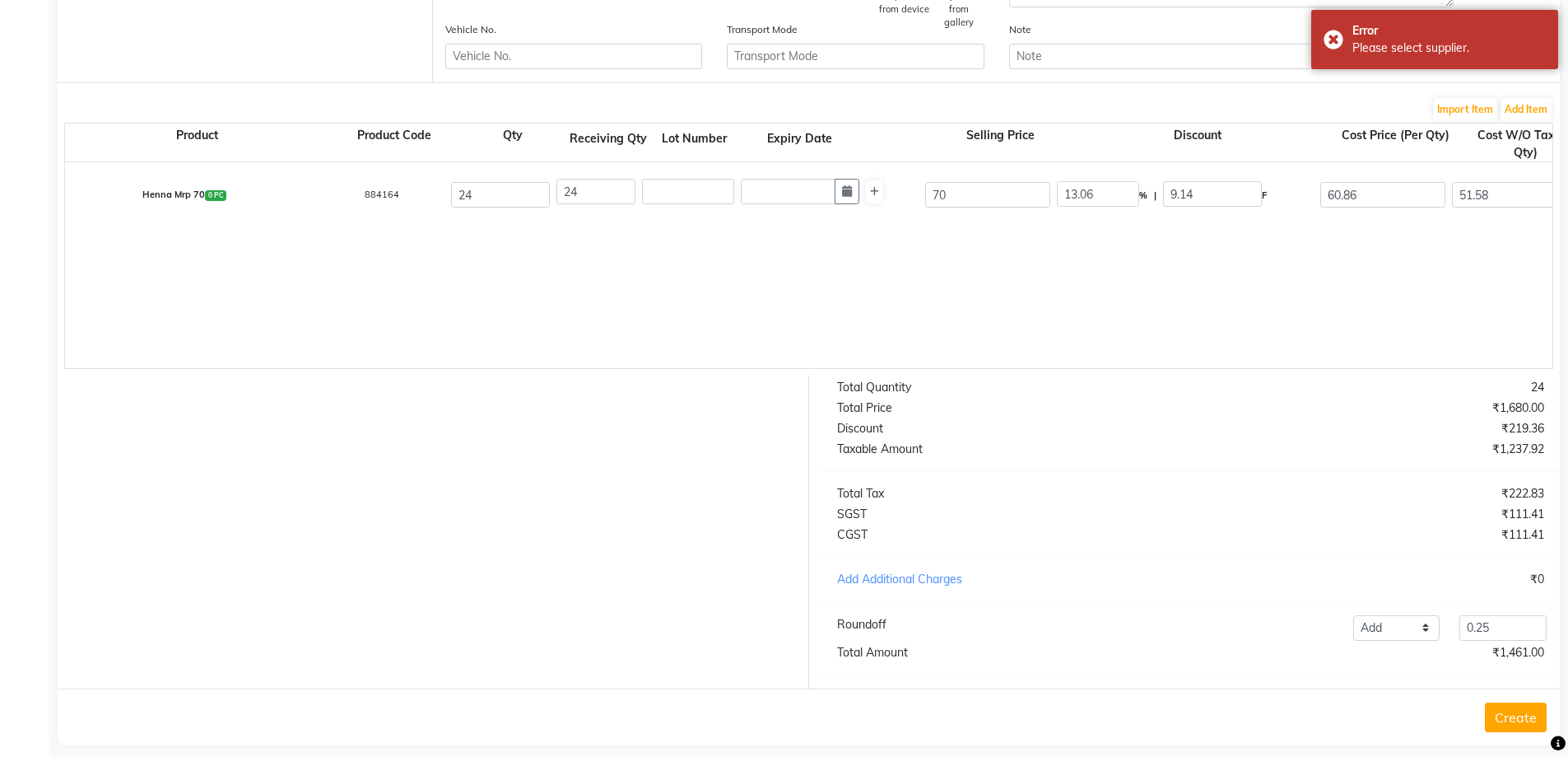
scroll to position [445, 0]
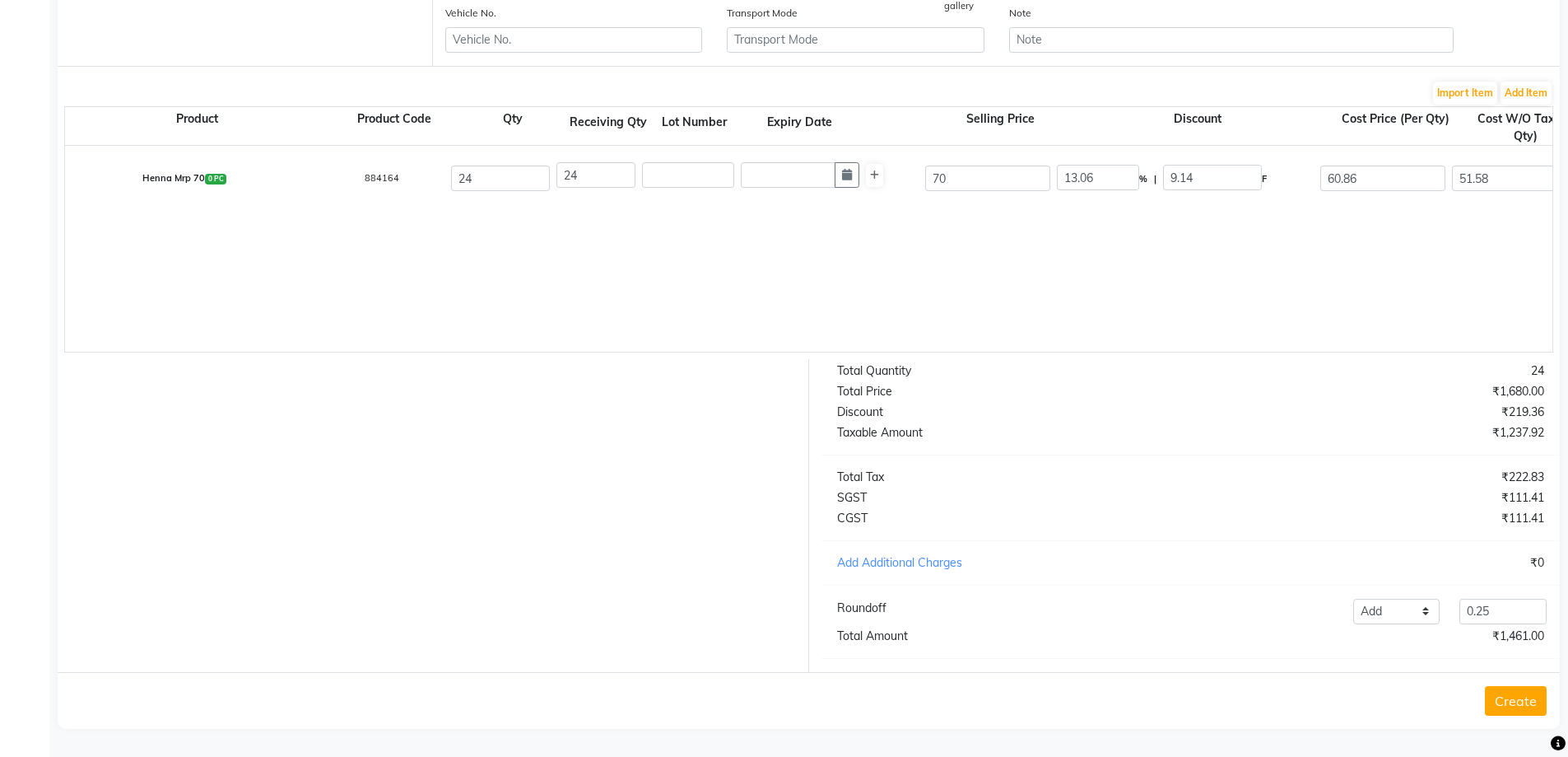
click at [1519, 705] on button "Create" at bounding box center [1516, 700] width 62 height 29
